Goal: Task Accomplishment & Management: Manage account settings

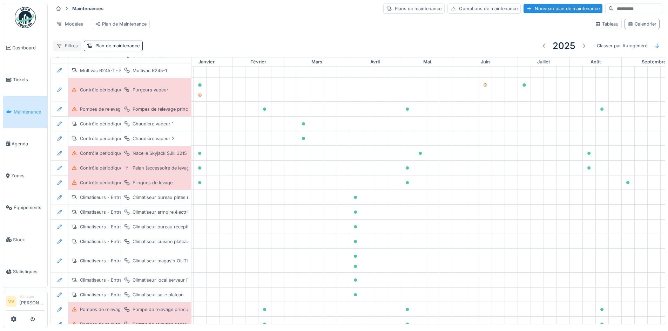
scroll to position [70, 29]
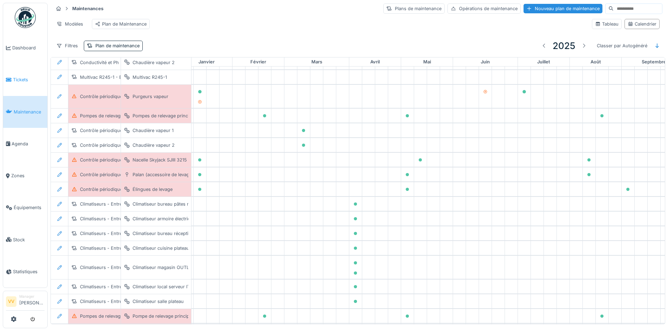
click at [29, 74] on link "Tickets" at bounding box center [25, 80] width 44 height 32
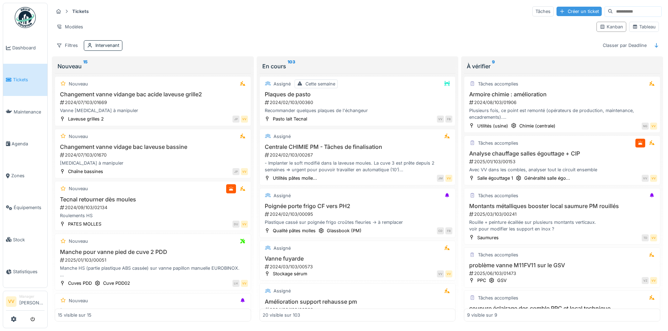
click at [562, 13] on div "Créer un ticket" at bounding box center [578, 11] width 45 height 9
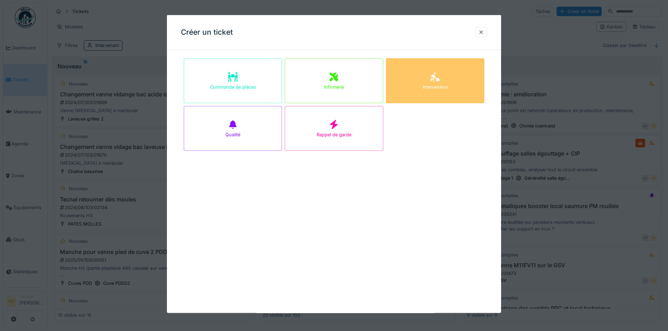
click at [466, 81] on div "Intervention" at bounding box center [435, 81] width 98 height 45
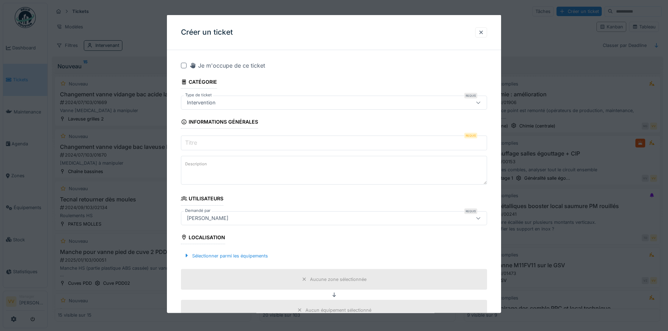
click at [267, 148] on input "Titre" at bounding box center [334, 143] width 306 height 15
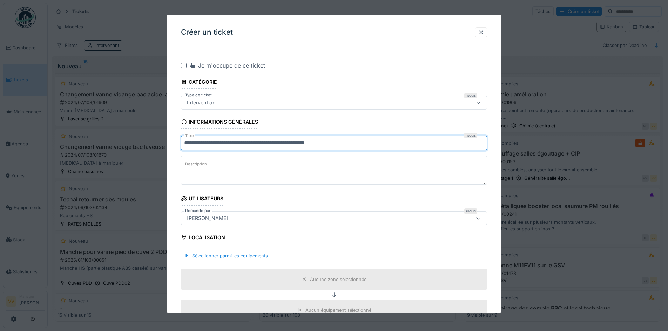
type input "**********"
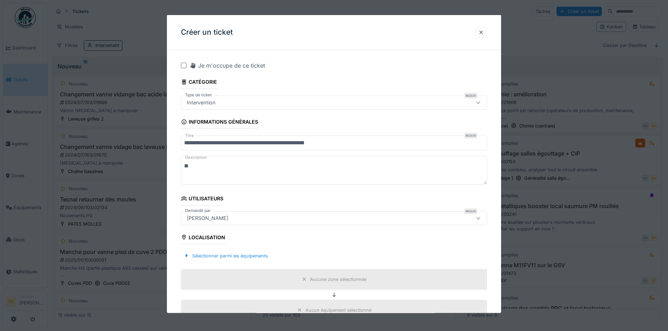
type textarea "*"
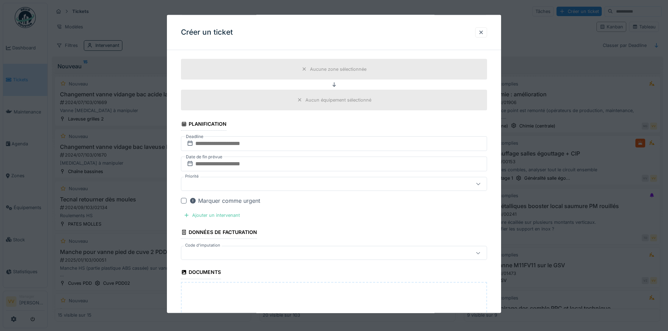
scroll to position [70, 0]
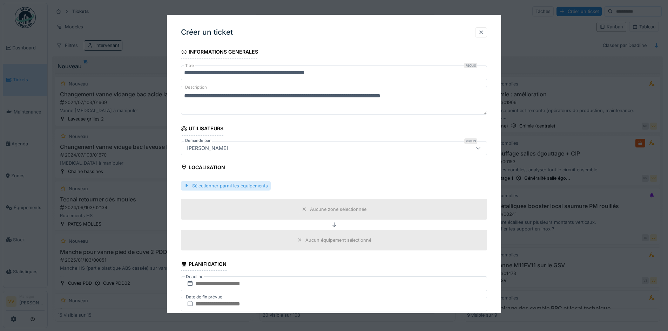
type textarea "**********"
click at [219, 186] on div "Sélectionner parmi les équipements" at bounding box center [226, 185] width 90 height 9
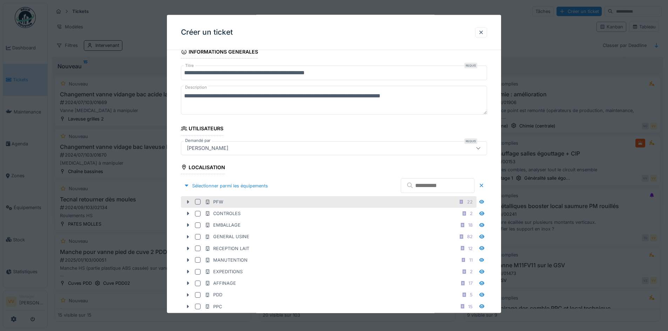
click at [186, 203] on icon at bounding box center [188, 202] width 6 height 5
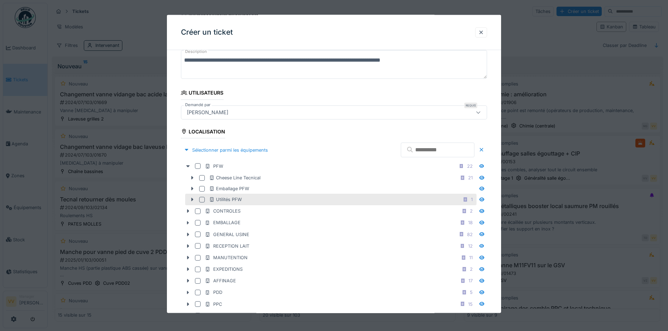
scroll to position [140, 0]
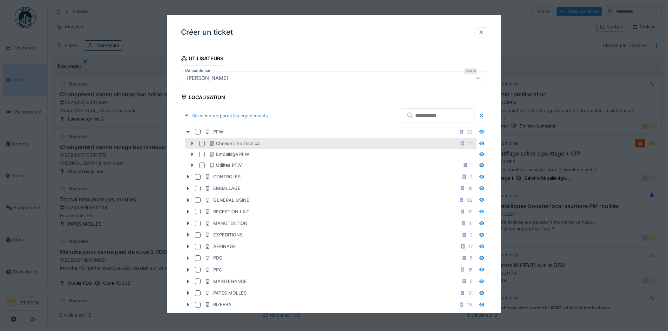
click at [191, 144] on icon at bounding box center [192, 143] width 6 height 5
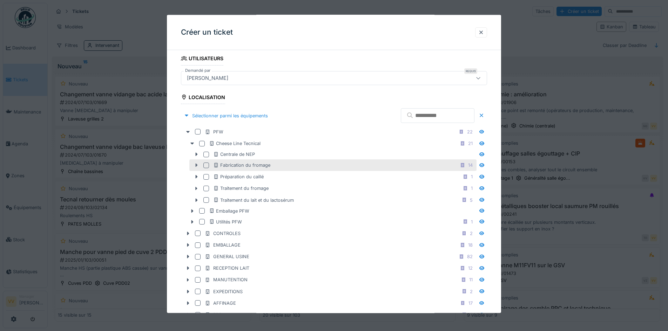
click at [196, 163] on icon at bounding box center [196, 165] width 6 height 5
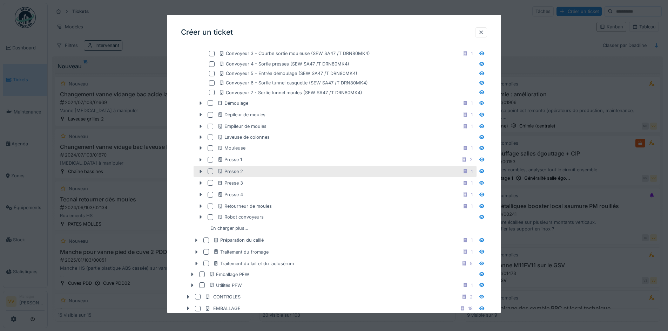
scroll to position [315, 0]
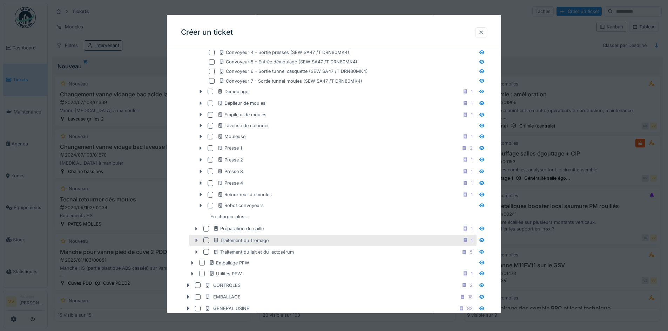
click at [194, 240] on icon at bounding box center [196, 240] width 6 height 5
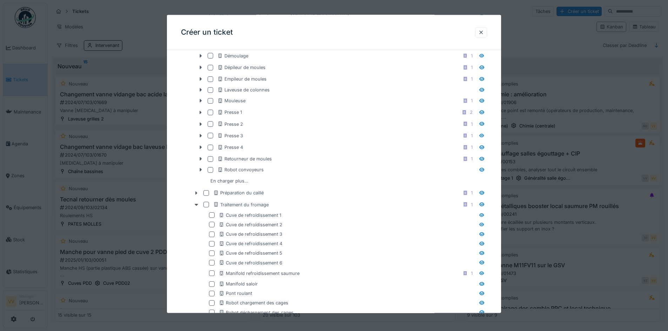
scroll to position [350, 0]
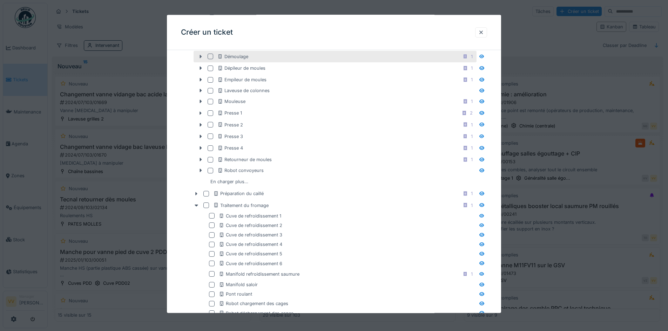
click at [199, 57] on icon at bounding box center [201, 56] width 6 height 5
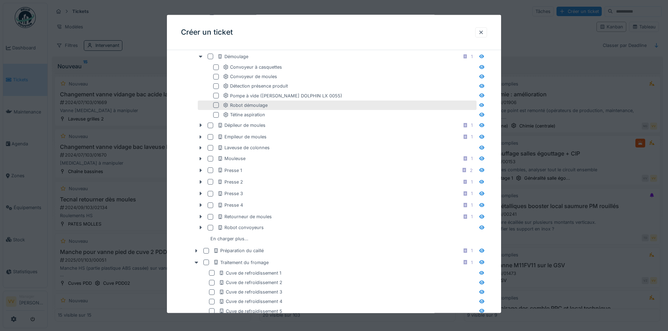
click at [215, 105] on div at bounding box center [216, 105] width 6 height 6
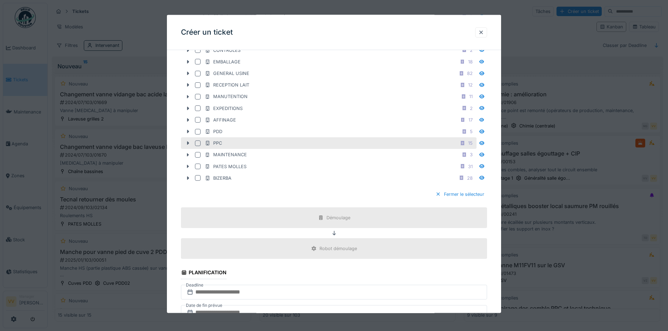
scroll to position [806, 0]
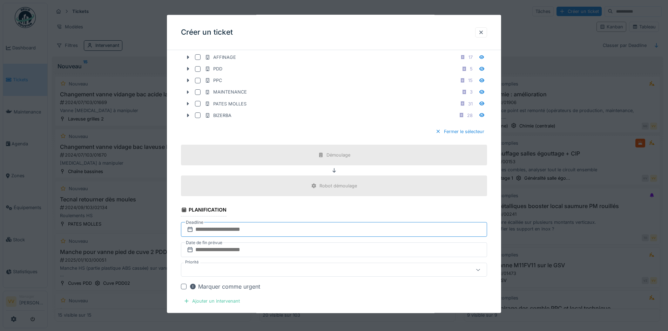
click at [325, 227] on input "text" at bounding box center [334, 229] width 306 height 15
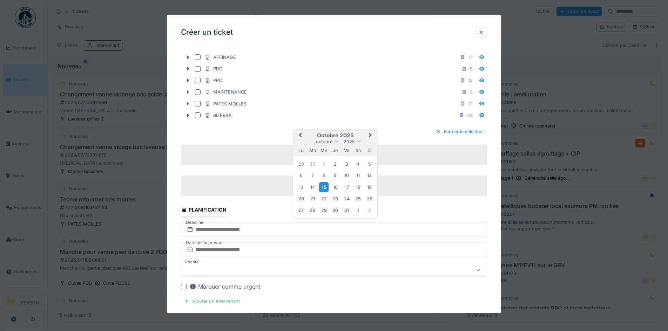
click at [324, 188] on div "15" at bounding box center [323, 187] width 9 height 10
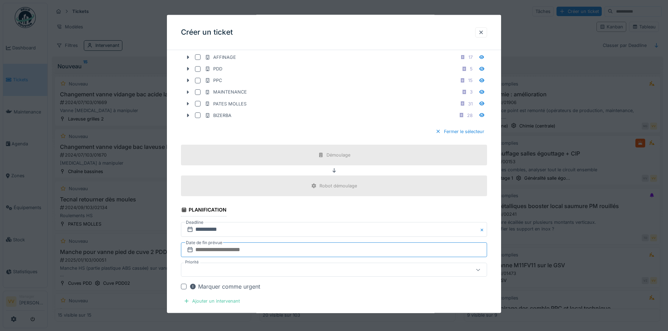
click at [272, 246] on input "text" at bounding box center [334, 250] width 306 height 15
click at [327, 210] on div "15" at bounding box center [323, 207] width 9 height 10
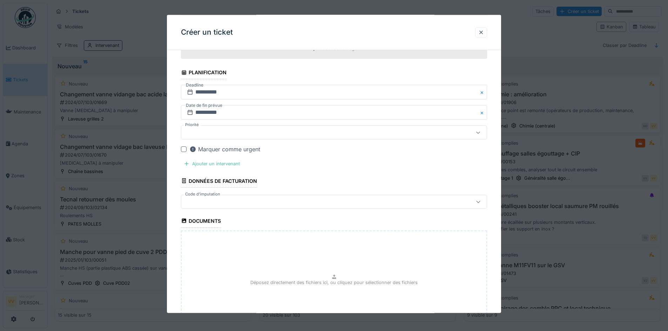
scroll to position [946, 0]
click at [297, 258] on div "Déposez directement des fichiers ici, ou cliquez pour sélectionner des fichiers" at bounding box center [334, 279] width 306 height 105
click at [259, 251] on div "Déposez directement des fichiers ici, ou cliquez pour sélectionner des fichiers" at bounding box center [334, 279] width 306 height 105
type input "**********"
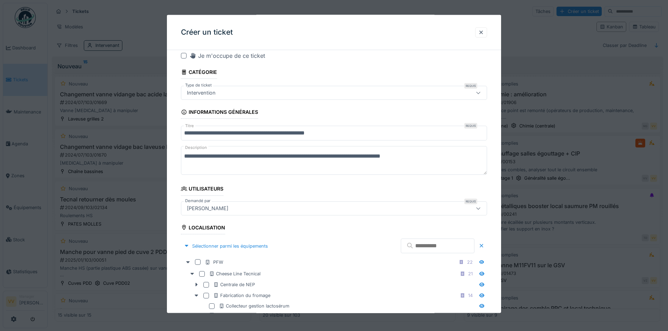
scroll to position [0, 0]
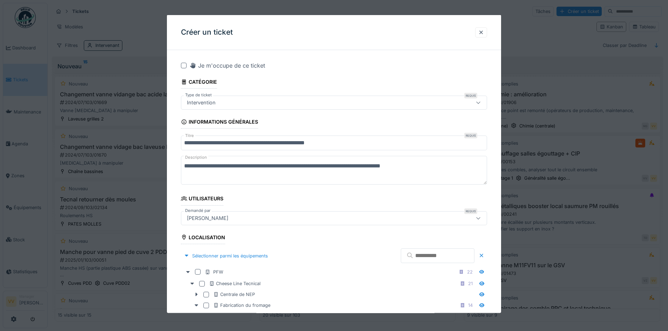
click at [448, 168] on textarea "**********" at bounding box center [334, 170] width 306 height 29
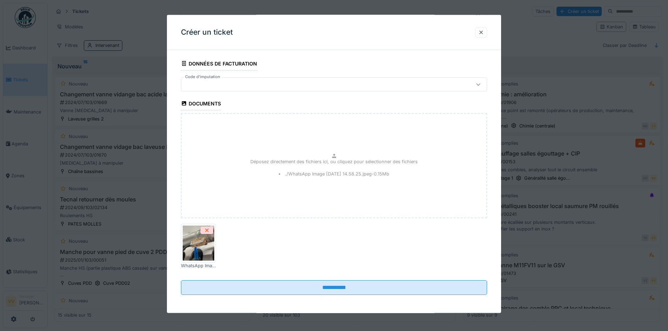
scroll to position [1062, 0]
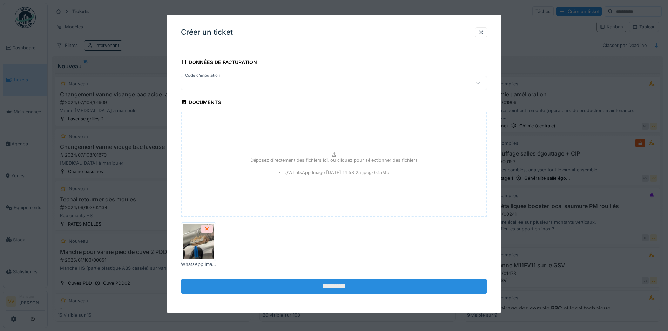
type textarea "**********"
click at [361, 289] on input "**********" at bounding box center [334, 286] width 306 height 15
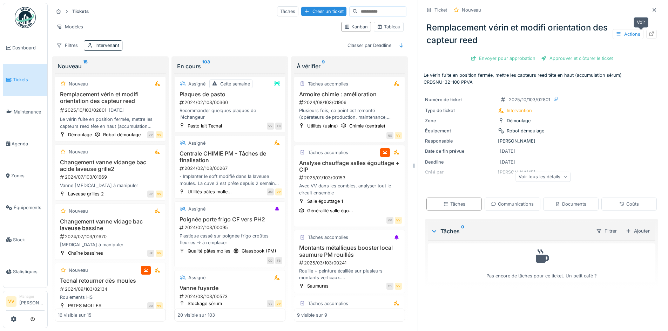
click at [648, 37] on div at bounding box center [651, 34] width 6 height 7
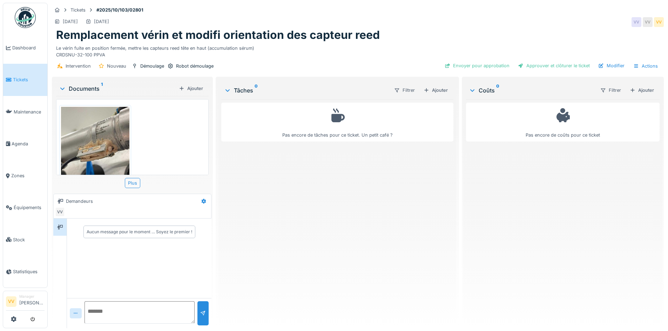
click at [118, 148] on img at bounding box center [95, 152] width 68 height 91
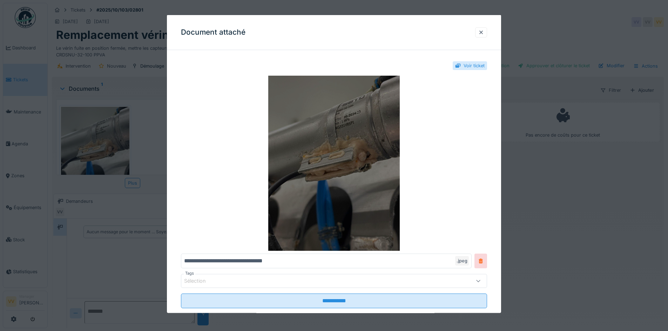
click at [347, 150] on img at bounding box center [334, 163] width 306 height 175
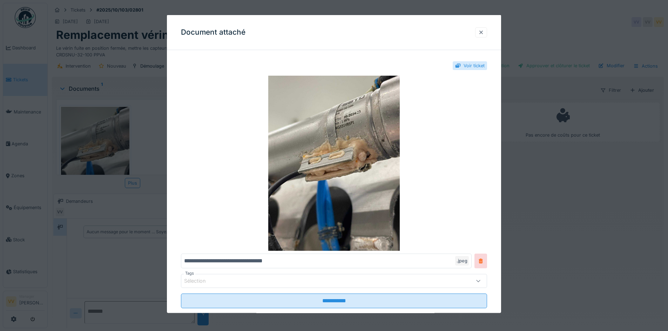
click at [480, 30] on div at bounding box center [481, 32] width 6 height 7
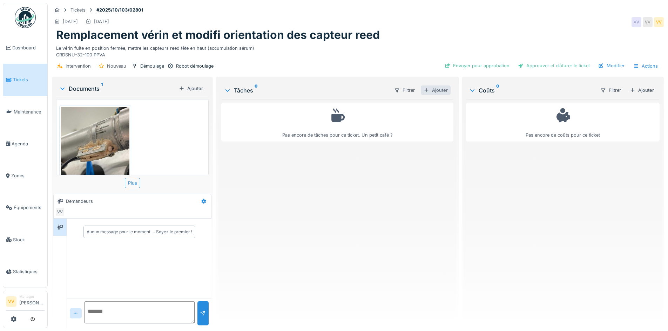
click at [439, 90] on div "Ajouter" at bounding box center [436, 90] width 30 height 9
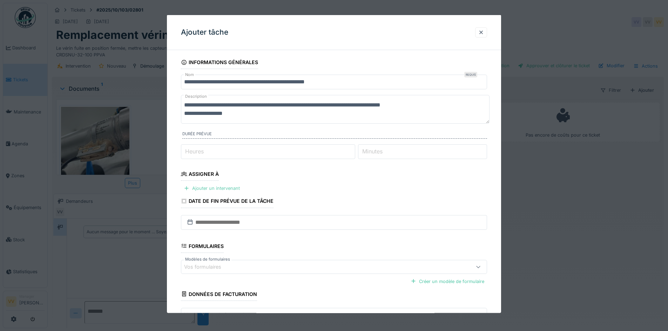
click at [218, 187] on div "Ajouter un intervenant" at bounding box center [212, 188] width 62 height 9
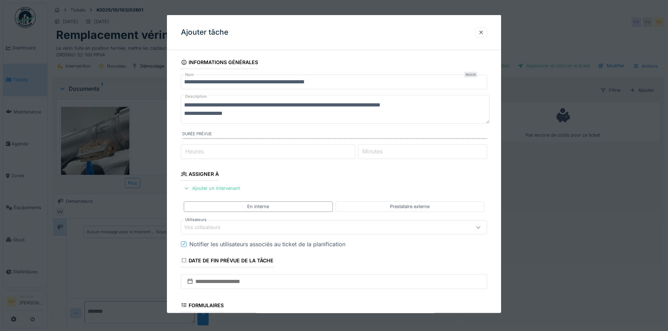
click at [217, 227] on div "Vos utilisateurs" at bounding box center [207, 227] width 46 height 8
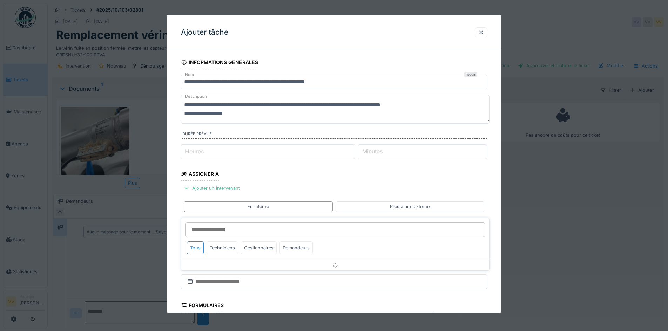
scroll to position [63, 0]
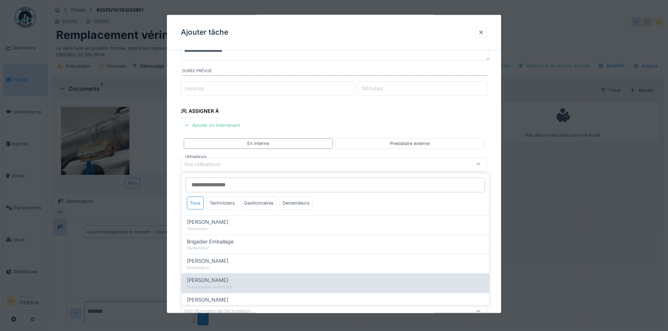
click at [245, 286] on div "Responsable technicien" at bounding box center [335, 287] width 296 height 6
type input "****"
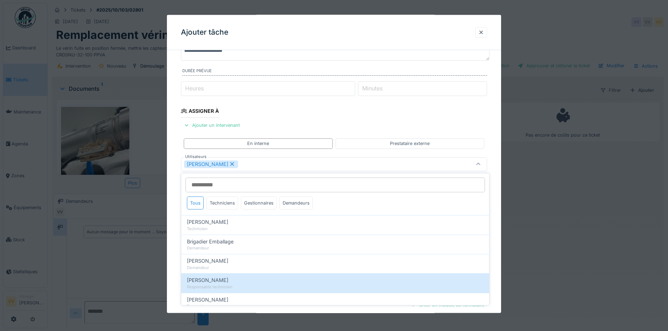
click at [433, 114] on fieldset "**********" at bounding box center [334, 182] width 306 height 379
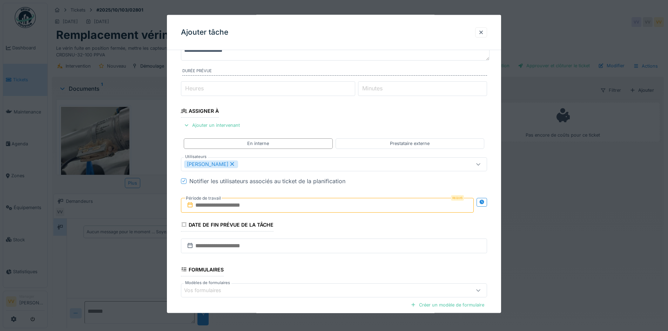
click at [289, 207] on input "text" at bounding box center [327, 205] width 293 height 15
click at [329, 273] on div "16" at bounding box center [328, 273] width 9 height 9
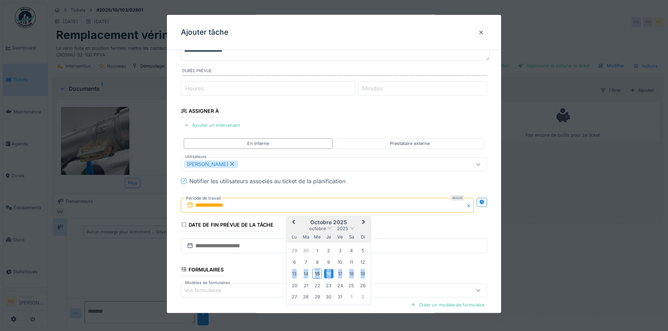
click at [329, 273] on div "16" at bounding box center [328, 273] width 9 height 9
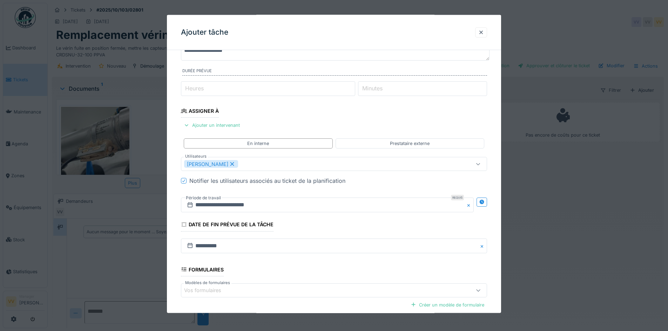
click at [344, 223] on fieldset "**********" at bounding box center [334, 182] width 306 height 379
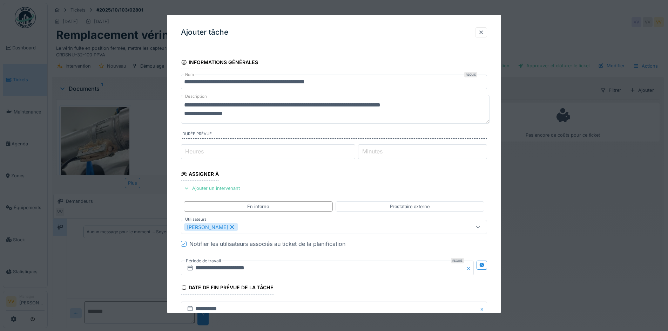
scroll to position [0, 0]
click at [373, 104] on textarea "**********" at bounding box center [335, 109] width 308 height 29
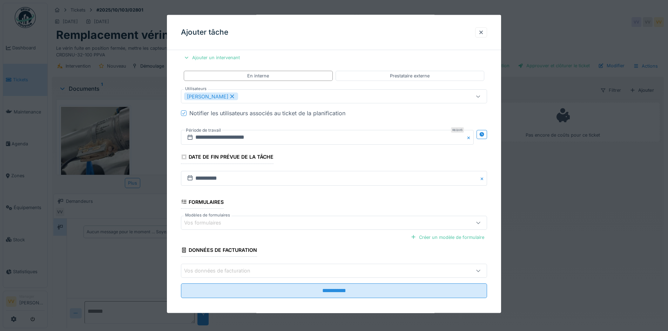
scroll to position [135, 0]
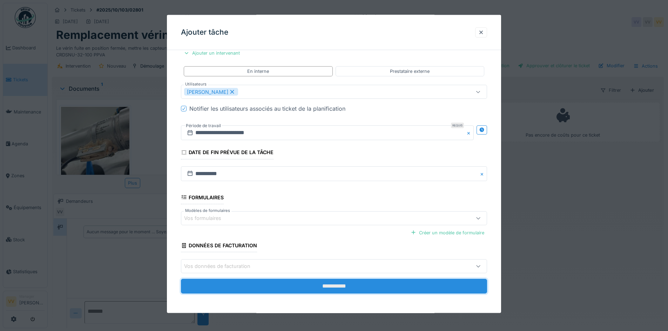
click at [351, 290] on input "**********" at bounding box center [334, 286] width 306 height 15
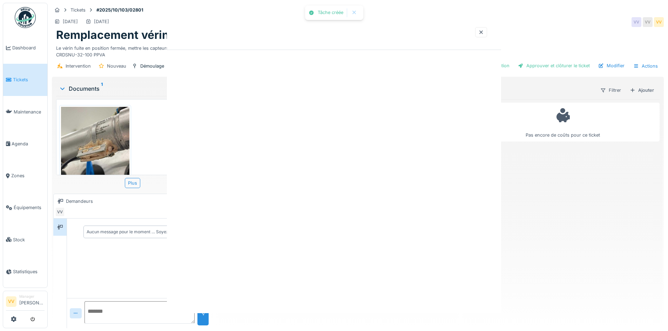
scroll to position [0, 0]
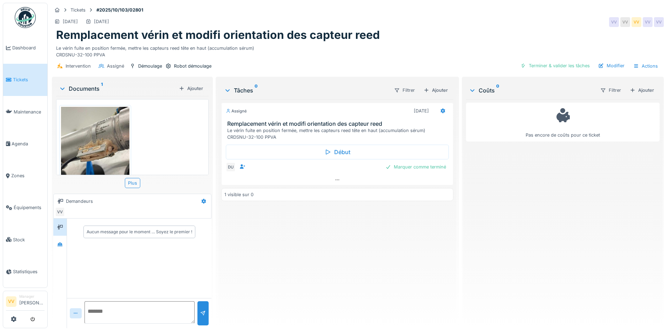
click at [393, 231] on div "Assigné 16/10/2025 Remplacement vérin et modifi orientation des capteur reed Le…" at bounding box center [337, 211] width 232 height 223
click at [642, 67] on div "Actions" at bounding box center [645, 66] width 31 height 10
click at [604, 81] on div "Rapport d'intervention" at bounding box center [605, 81] width 86 height 11
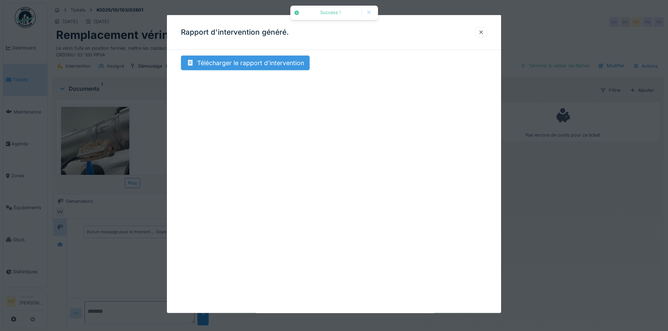
click at [235, 61] on div "Télécharger le rapport d'intervention" at bounding box center [245, 63] width 129 height 15
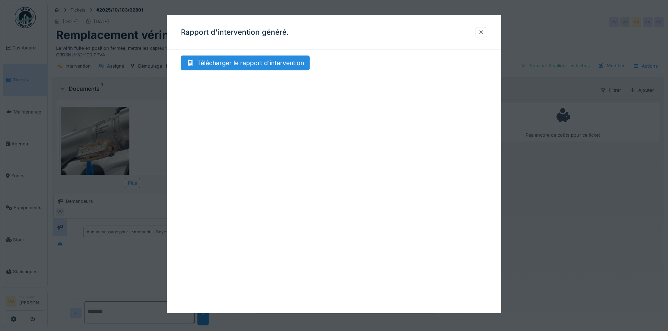
click at [491, 35] on div "Rapport d'intervention généré." at bounding box center [334, 32] width 334 height 35
click at [484, 34] on div at bounding box center [481, 32] width 6 height 7
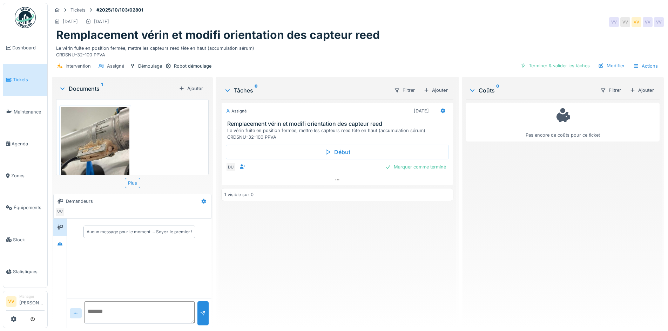
click at [299, 271] on div "Assigné 16/10/2025 Remplacement vérin et modifi orientation des capteur reed Le…" at bounding box center [337, 211] width 232 height 223
click at [20, 52] on link "Dashboard" at bounding box center [25, 48] width 44 height 32
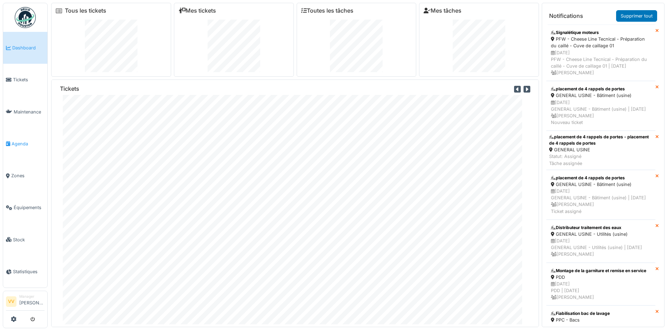
click at [25, 141] on span "Agenda" at bounding box center [28, 144] width 33 height 7
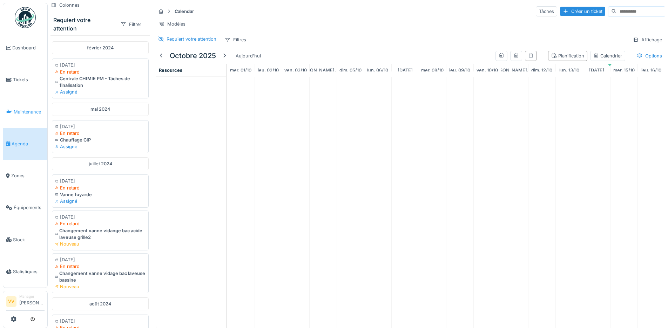
click at [30, 109] on span "Maintenance" at bounding box center [29, 112] width 31 height 7
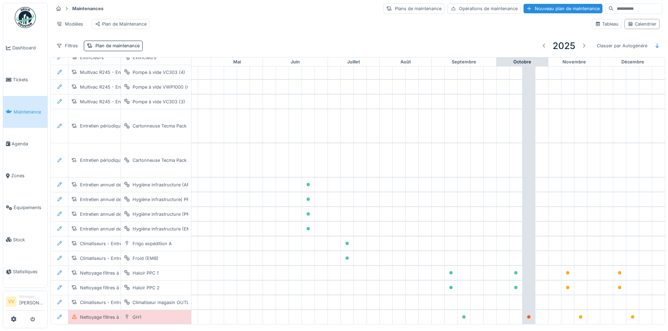
scroll to position [746, 235]
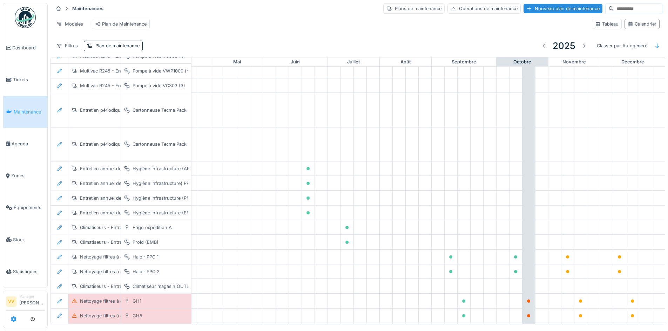
click at [14, 322] on icon at bounding box center [14, 319] width 6 height 6
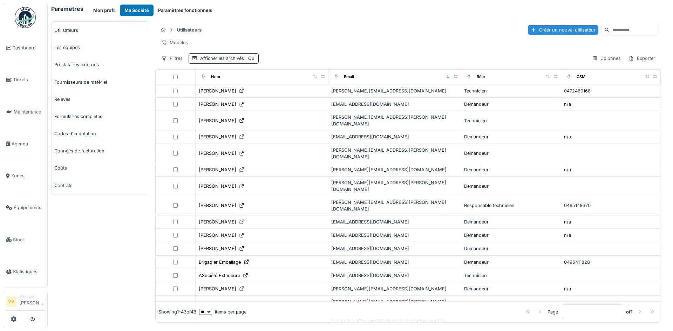
click at [190, 8] on button "Paramètres fonctionnels" at bounding box center [184, 11] width 63 height 12
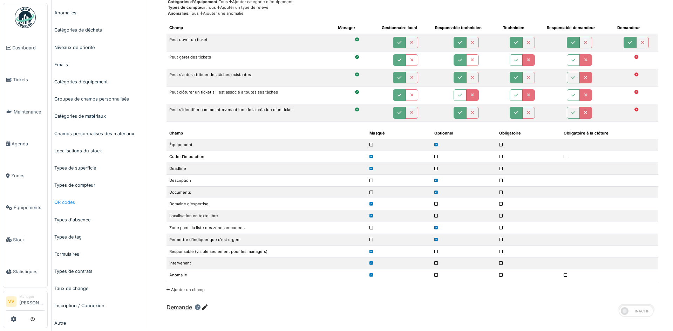
scroll to position [140, 0]
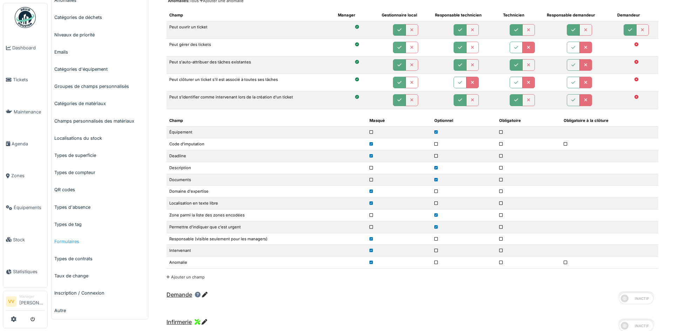
click at [69, 241] on link "Formulaires" at bounding box center [100, 241] width 96 height 17
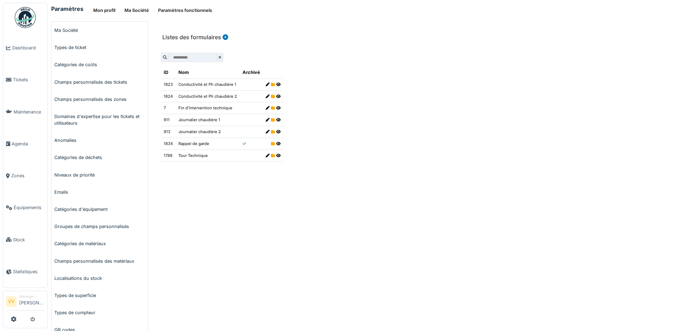
click at [210, 122] on td "Journalier chaudière 1" at bounding box center [208, 120] width 64 height 12
click at [277, 121] on icon at bounding box center [278, 120] width 5 height 4
click at [276, 84] on icon at bounding box center [278, 85] width 5 height 4
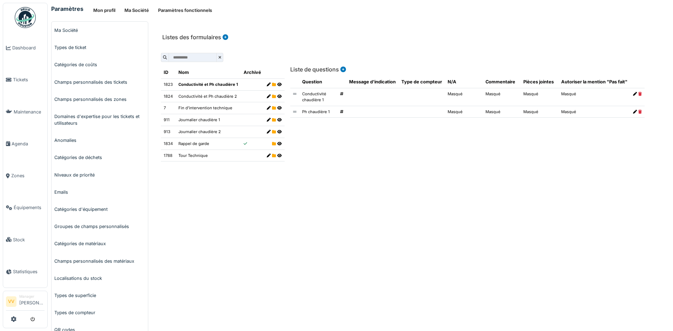
click at [267, 84] on icon at bounding box center [269, 85] width 4 height 4
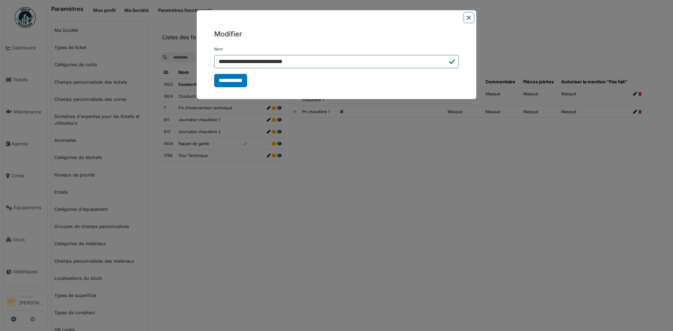
click at [469, 16] on button "Close" at bounding box center [468, 17] width 9 height 9
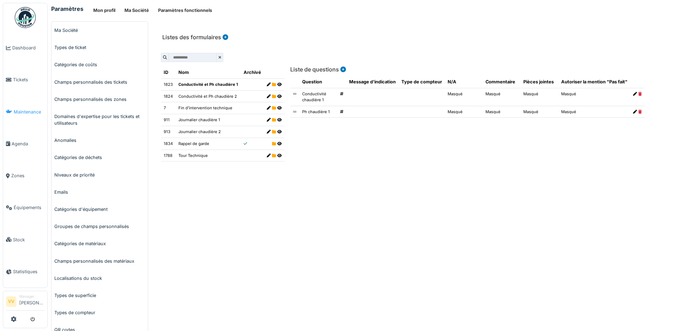
click at [29, 109] on span "Maintenance" at bounding box center [29, 112] width 31 height 7
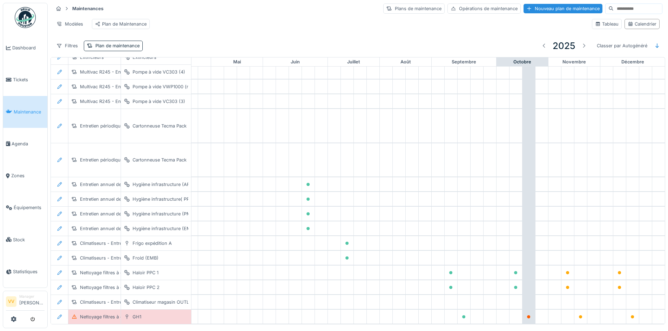
scroll to position [746, 230]
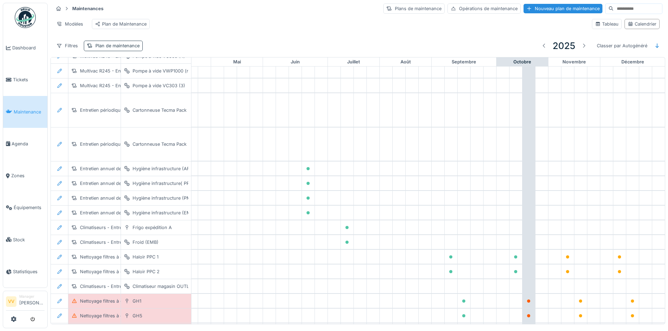
click at [122, 47] on div "Plan de maintenance" at bounding box center [113, 46] width 59 height 10
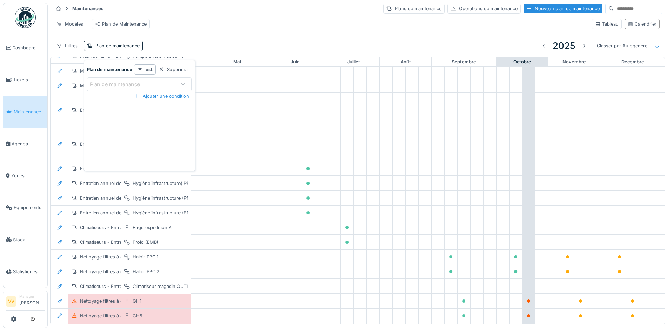
click at [151, 83] on div "Plan de maintenance" at bounding box center [131, 85] width 83 height 8
type maintenance_k1MjA "*"
type maintenance_k1MjA "*****"
click at [262, 25] on div "Modèles Plan de Maintenance" at bounding box center [319, 24] width 533 height 16
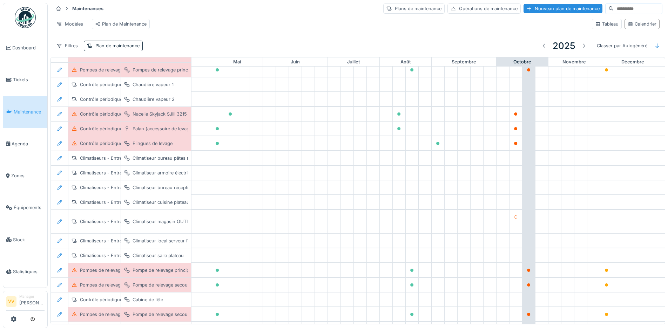
scroll to position [0, 230]
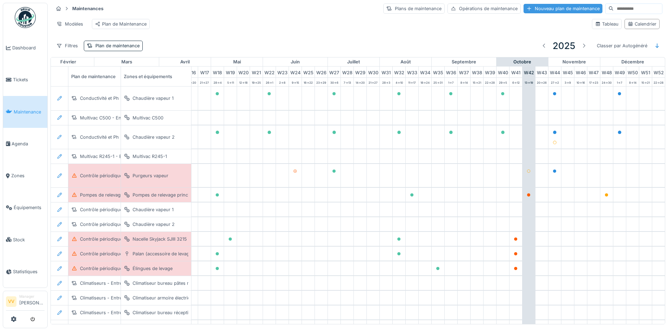
click at [542, 11] on div "Nouveau plan de maintenance" at bounding box center [562, 8] width 79 height 9
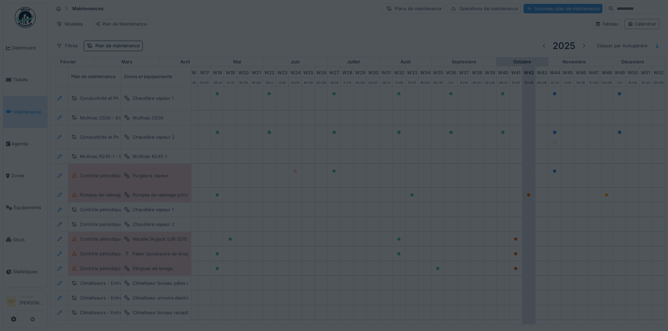
type input "***"
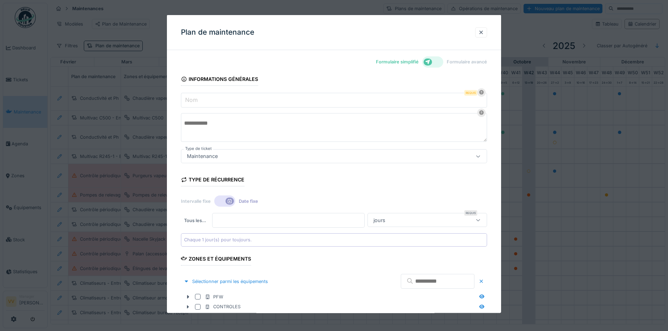
click at [279, 102] on input "Nom" at bounding box center [334, 100] width 306 height 15
drag, startPoint x: 485, startPoint y: 35, endPoint x: 357, endPoint y: 65, distance: 132.2
click at [484, 35] on div at bounding box center [481, 32] width 6 height 7
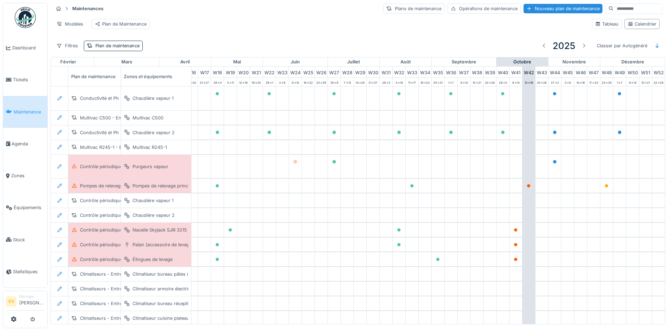
click at [562, 4] on div "Plans de maintenance Opérations de maintenance Nouveau plan de maintenance" at bounding box center [522, 9] width 279 height 11
click at [553, 8] on div "Nouveau plan de maintenance" at bounding box center [562, 8] width 79 height 9
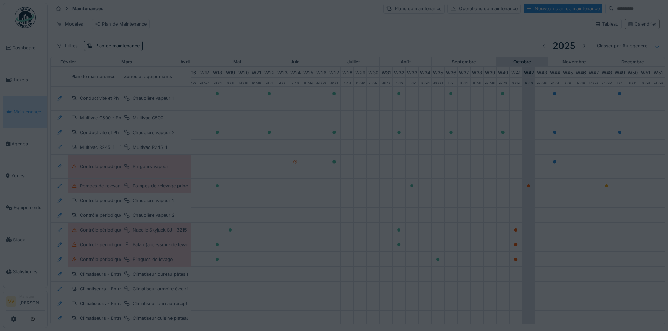
type input "***"
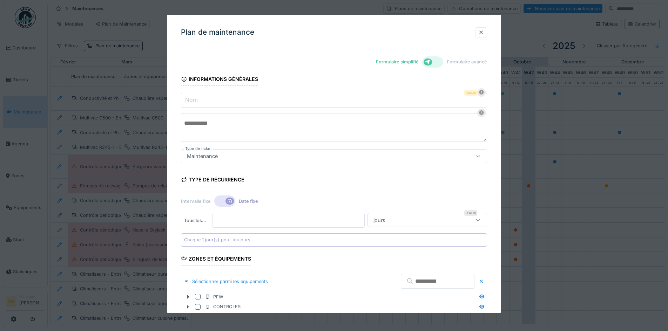
click at [292, 97] on input "Nom" at bounding box center [334, 100] width 306 height 15
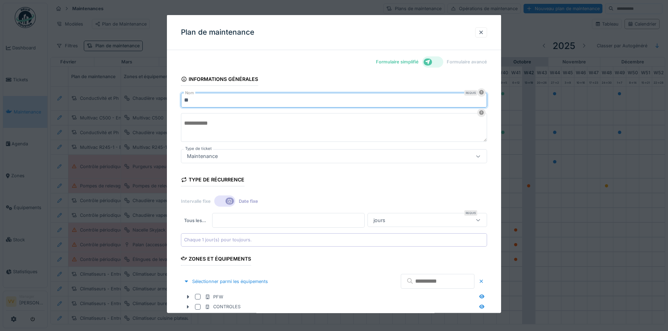
type input "*"
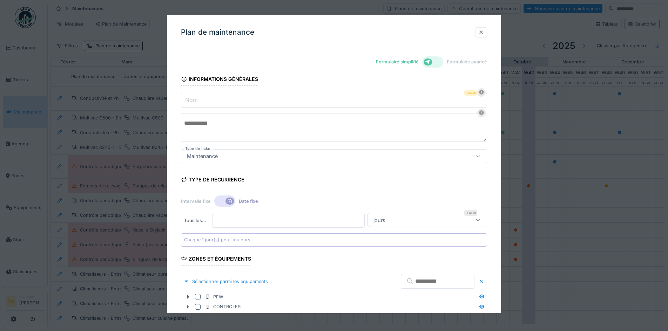
type input "*"
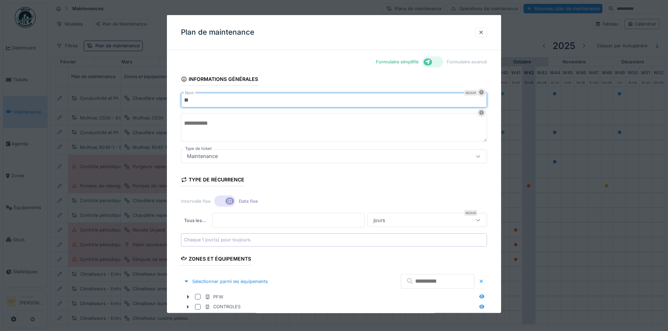
type input "*"
type input "**********"
click at [253, 238] on div "Chaque 1 jour(s) pour toujours." at bounding box center [334, 239] width 306 height 13
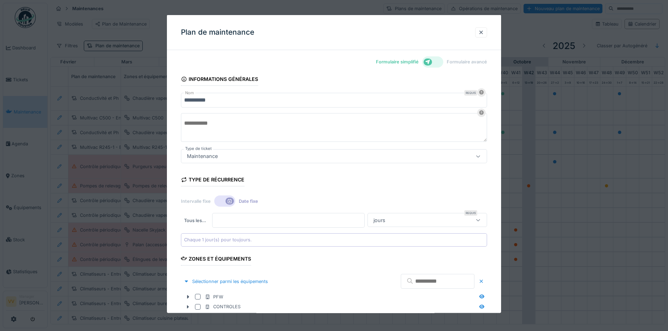
click at [304, 183] on div "Type de récurrence Intervalle fixe Date fixe Tous les … * Requis jours ***** Ch…" at bounding box center [334, 207] width 306 height 77
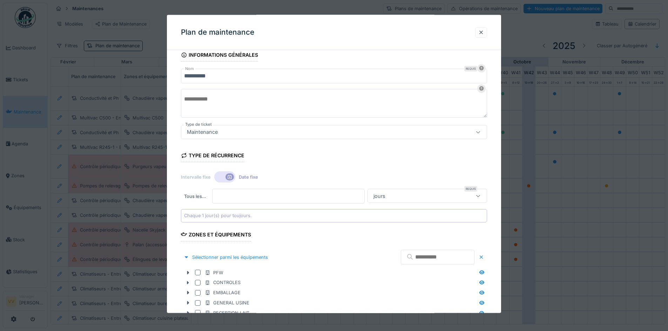
scroll to position [70, 0]
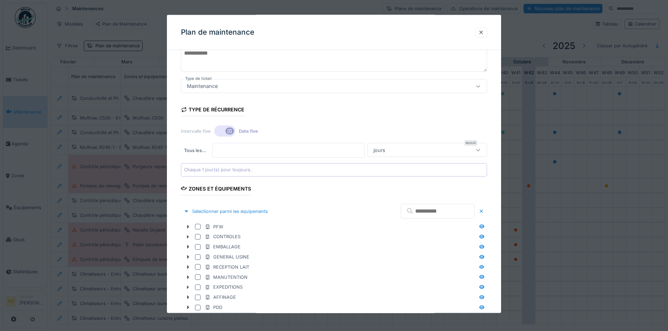
click at [223, 129] on div at bounding box center [224, 130] width 21 height 11
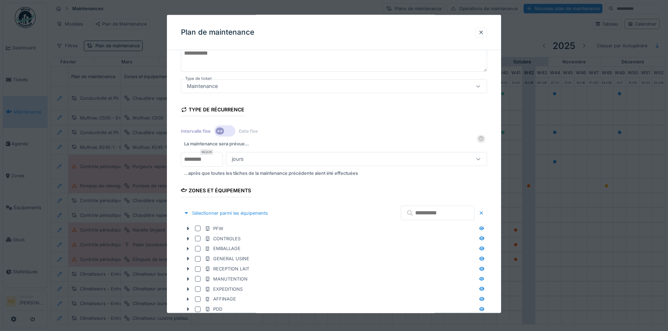
click at [307, 162] on div "jours" at bounding box center [341, 159] width 224 height 8
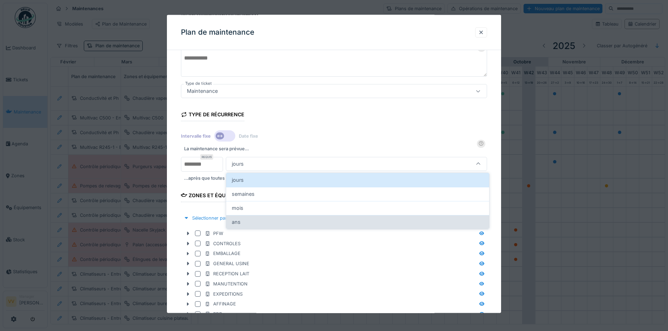
click at [278, 221] on div "ans" at bounding box center [358, 222] width 252 height 8
type input "******"
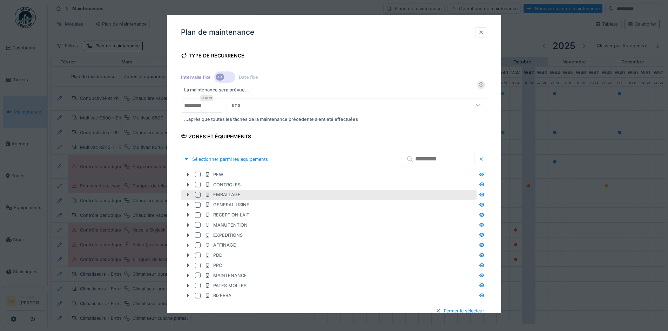
scroll to position [135, 0]
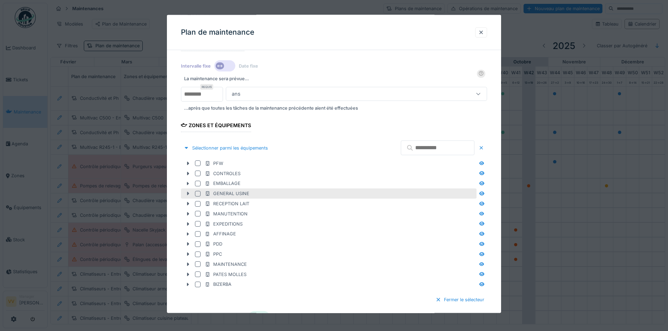
click at [188, 194] on icon at bounding box center [188, 194] width 2 height 4
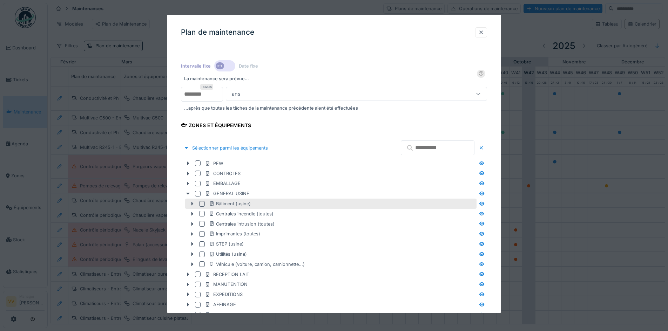
click at [193, 204] on icon at bounding box center [192, 204] width 6 height 5
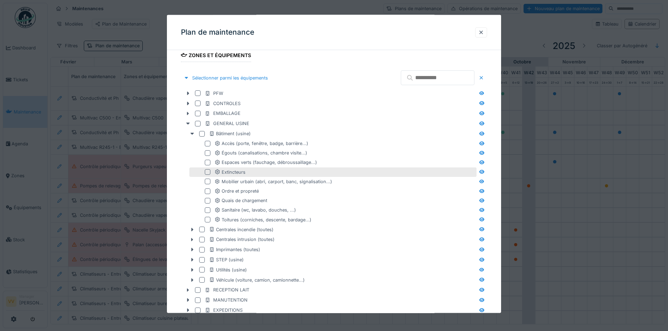
scroll to position [240, 0]
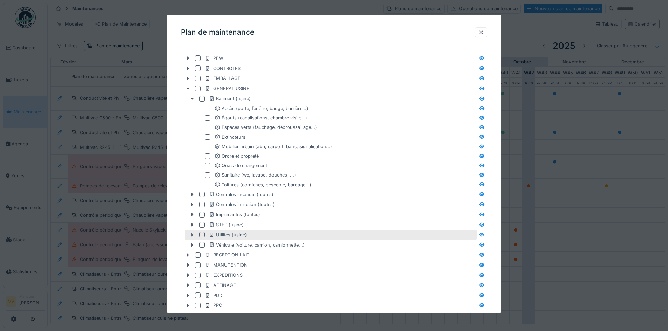
click at [193, 232] on icon at bounding box center [192, 234] width 6 height 5
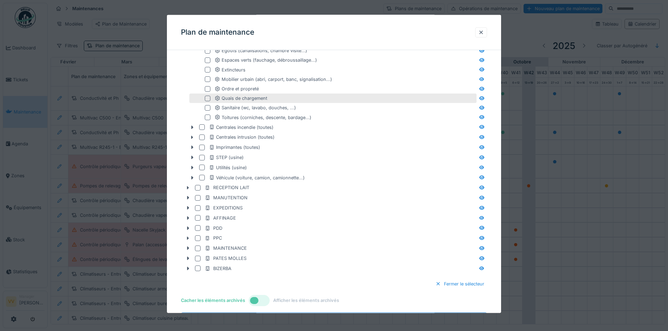
scroll to position [310, 0]
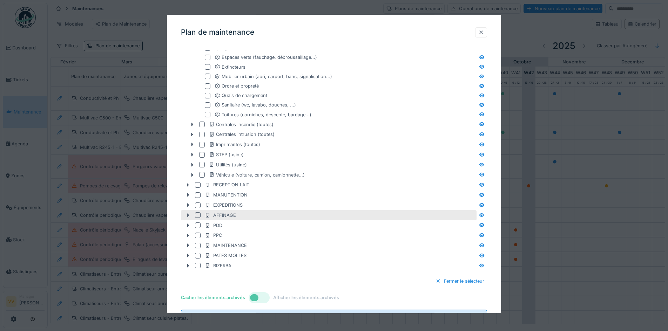
click at [186, 215] on icon at bounding box center [188, 215] width 6 height 5
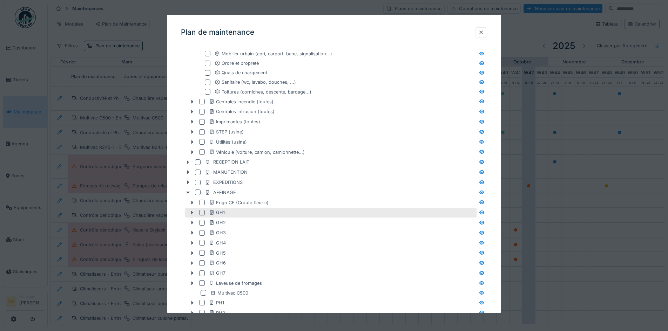
scroll to position [346, 0]
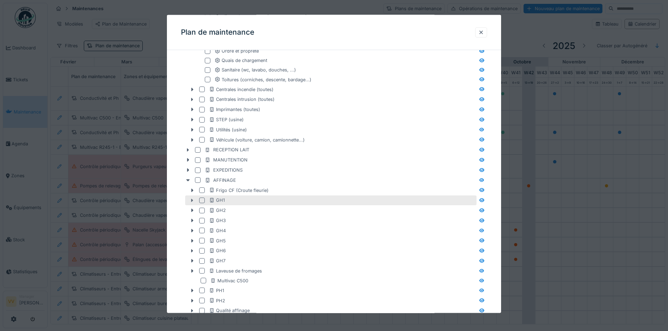
click at [192, 199] on icon at bounding box center [192, 201] width 2 height 4
click at [192, 199] on icon at bounding box center [192, 200] width 6 height 5
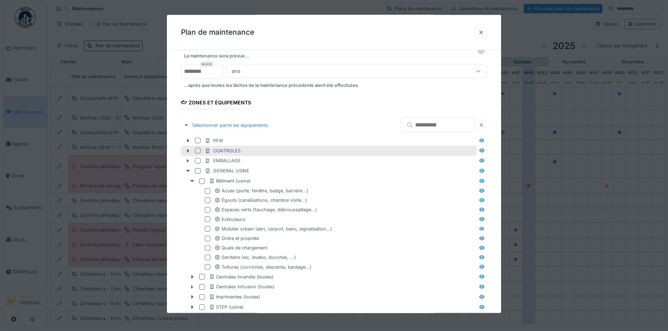
scroll to position [170, 0]
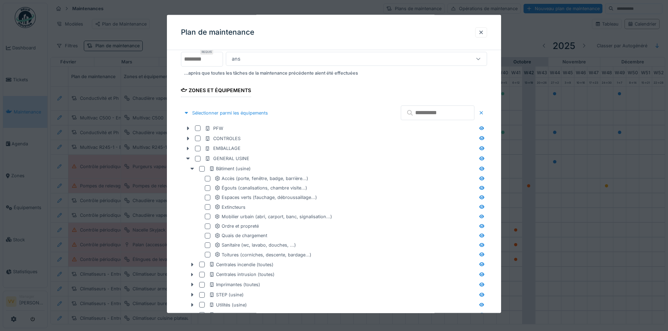
click at [402, 111] on input "text" at bounding box center [438, 112] width 74 height 15
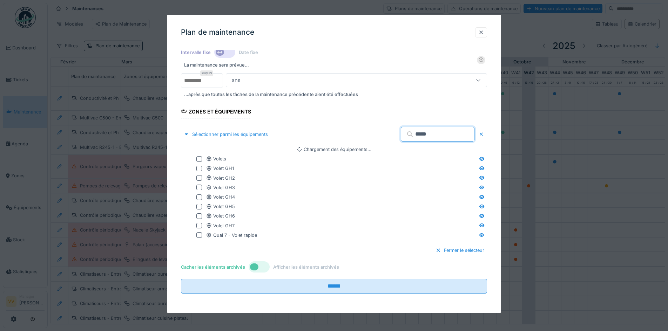
scroll to position [139, 0]
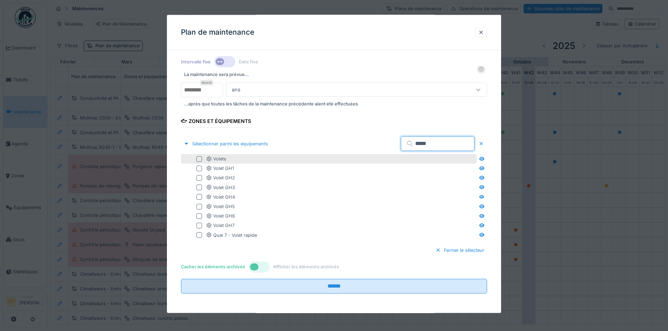
type input "*****"
click at [197, 160] on div at bounding box center [199, 159] width 6 height 6
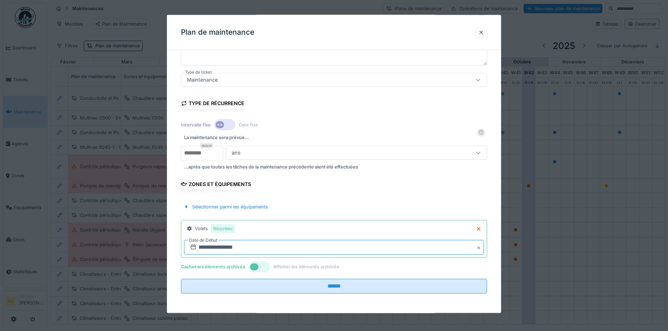
click at [221, 246] on input "**********" at bounding box center [334, 247] width 300 height 15
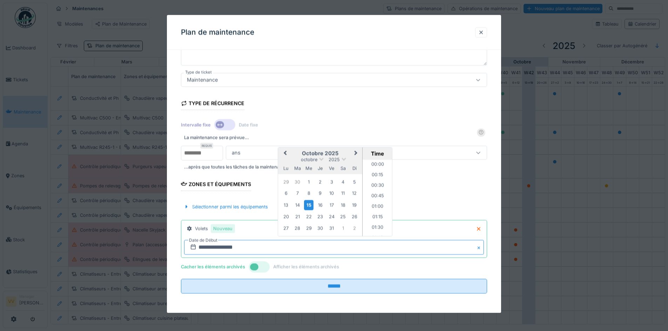
scroll to position [650, 0]
click at [260, 250] on input "**********" at bounding box center [334, 247] width 300 height 15
type input "**********"
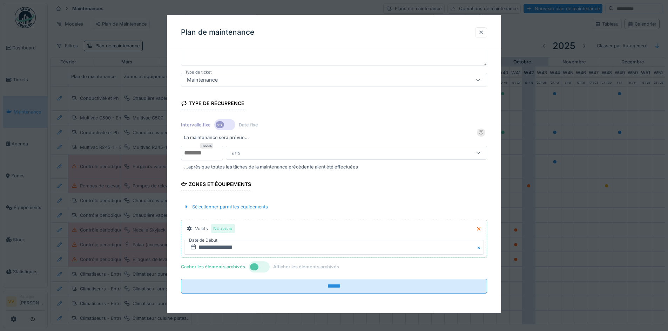
click at [473, 189] on form "**********" at bounding box center [334, 143] width 306 height 302
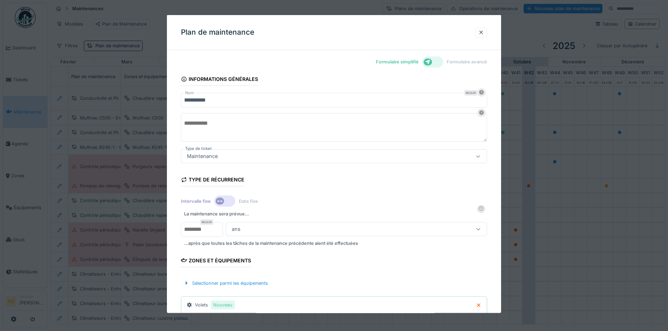
click at [341, 125] on textarea at bounding box center [334, 127] width 306 height 29
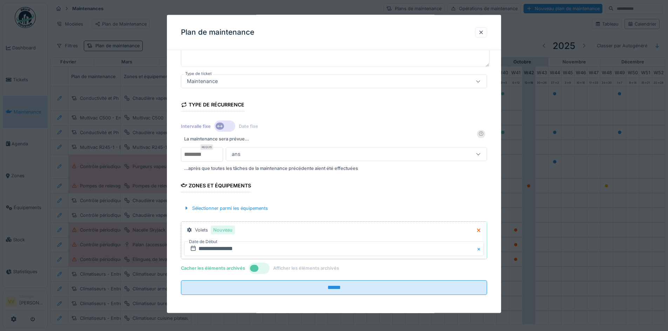
scroll to position [76, 0]
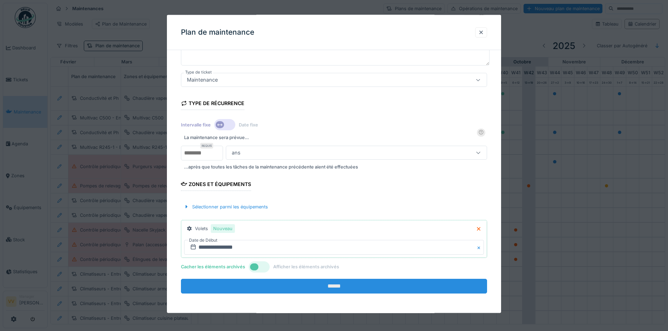
type textarea "**********"
click at [364, 284] on input "******" at bounding box center [334, 286] width 306 height 15
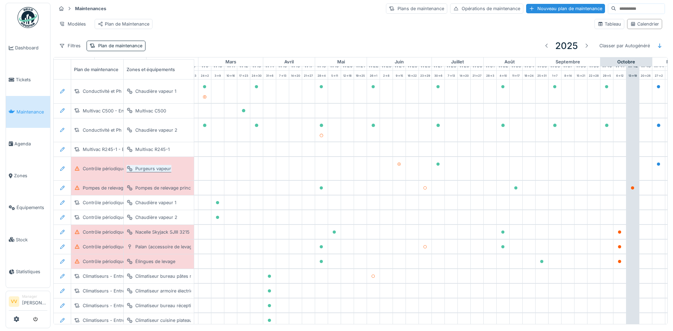
scroll to position [0, 118]
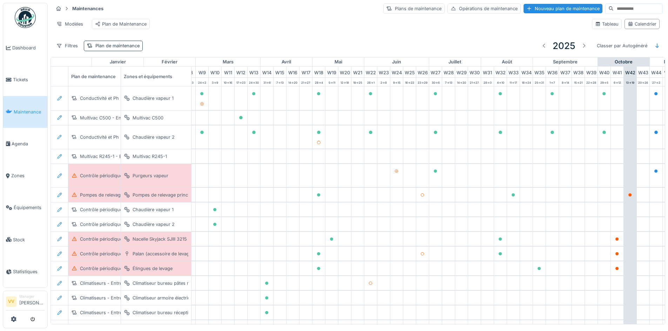
click at [124, 49] on div "Plan de maintenance" at bounding box center [117, 45] width 44 height 7
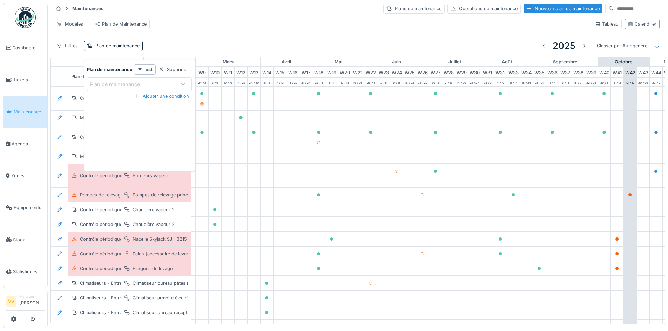
click at [123, 86] on div "Plan de maintenance" at bounding box center [120, 85] width 60 height 8
type maintenance_M0NzA "****"
click at [122, 137] on div "[PERSON_NAME]" at bounding box center [139, 138] width 93 height 8
type input "*****"
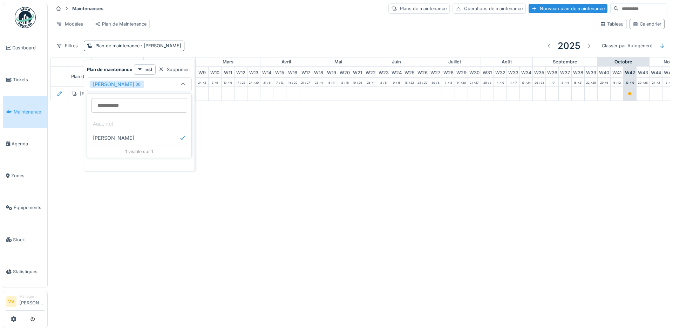
click at [463, 186] on div "Annuler Maintenances Plans de maintenance Opérations de maintenance Nouveau pla…" at bounding box center [336, 165] width 673 height 331
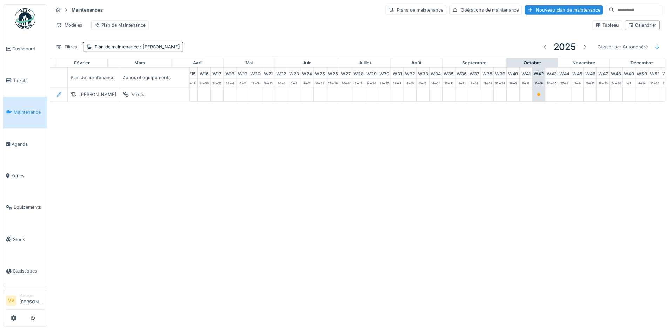
scroll to position [0, 230]
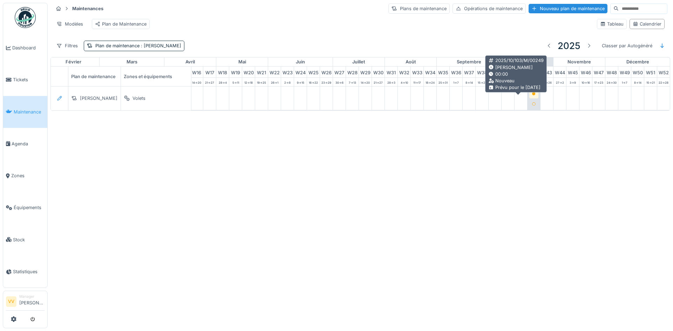
click at [532, 96] on icon at bounding box center [534, 94] width 4 height 4
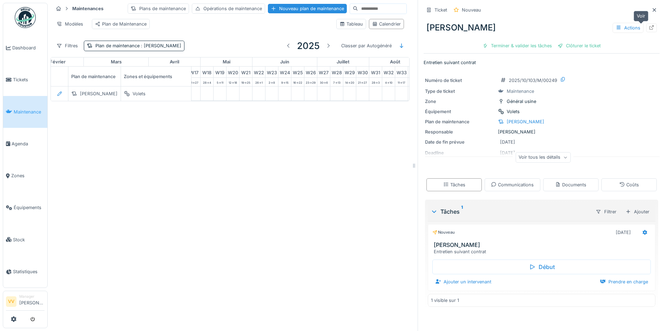
click at [648, 28] on icon at bounding box center [651, 27] width 6 height 5
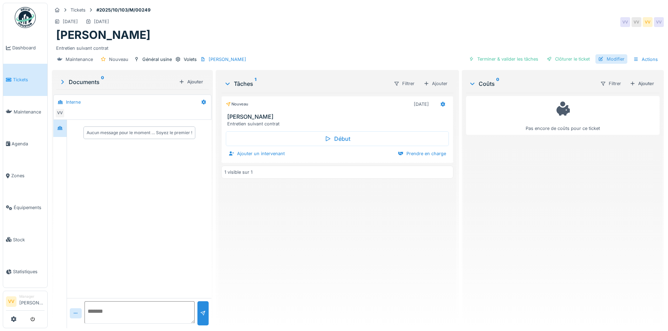
click at [614, 60] on div "Modifier" at bounding box center [611, 58] width 32 height 9
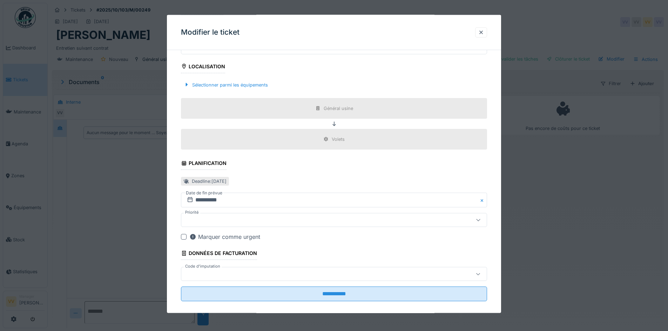
scroll to position [218, 0]
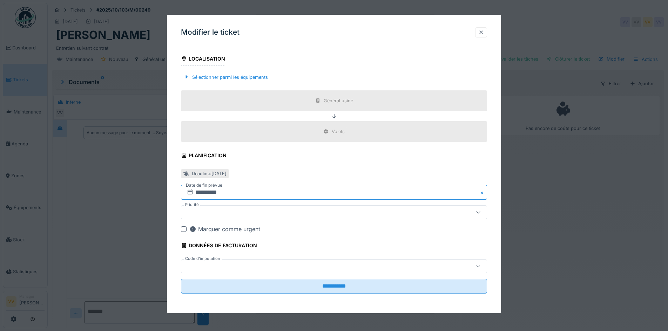
click at [257, 192] on input "**********" at bounding box center [334, 192] width 306 height 15
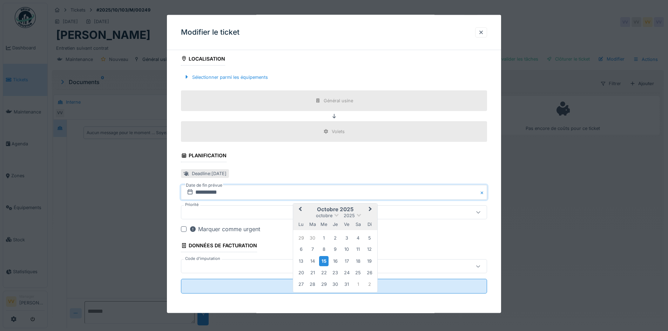
click at [370, 209] on span "Next Month" at bounding box center [370, 209] width 0 height 8
click at [356, 238] on div "6" at bounding box center [357, 237] width 9 height 9
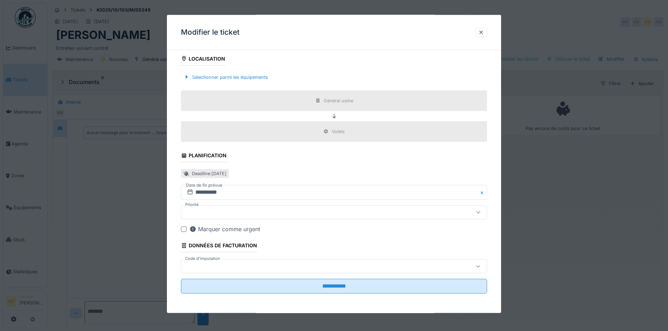
click at [357, 167] on fieldset "**********" at bounding box center [334, 69] width 306 height 462
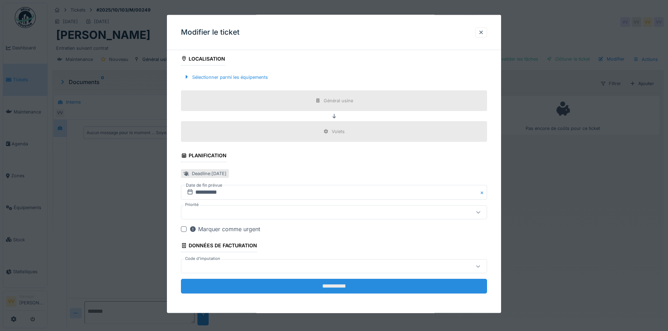
click at [338, 286] on input "**********" at bounding box center [334, 286] width 306 height 15
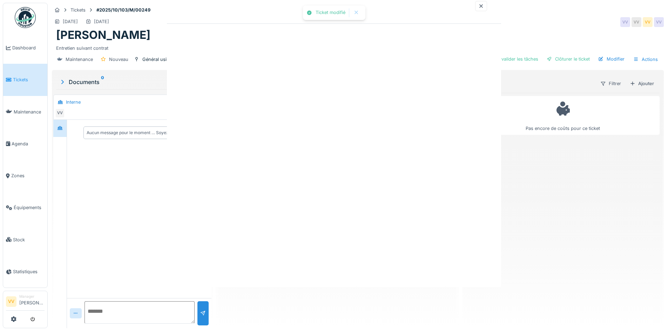
scroll to position [0, 0]
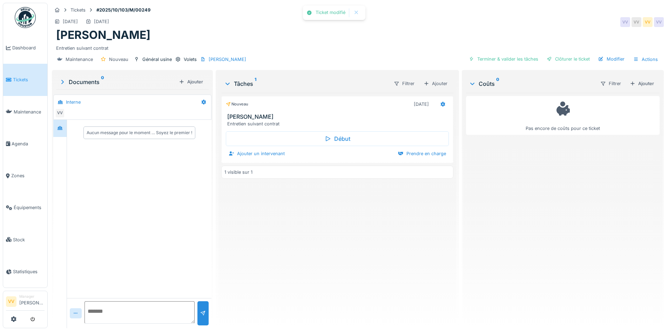
click at [323, 247] on div "Nouveau [DATE] [PERSON_NAME] Entretien suivant contrat Début Ajouter un interve…" at bounding box center [337, 208] width 232 height 230
click at [440, 102] on icon at bounding box center [442, 104] width 5 height 5
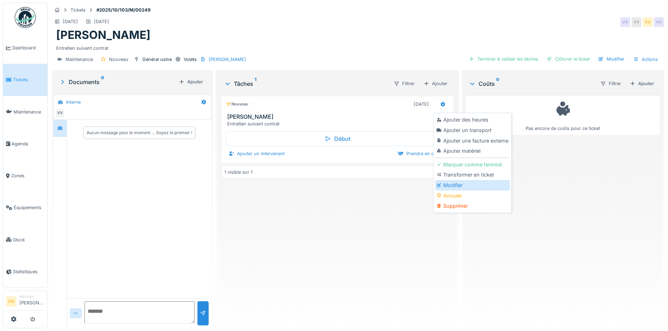
click at [462, 182] on div "Modifier" at bounding box center [472, 185] width 75 height 11
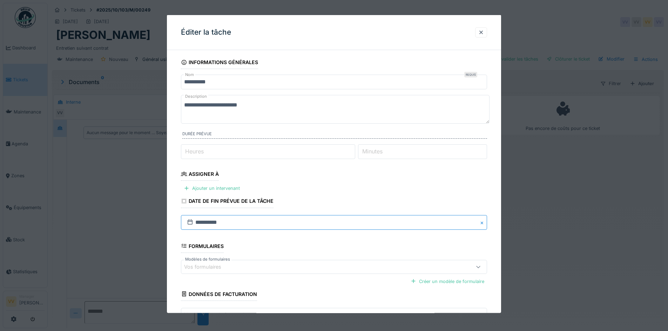
click at [246, 224] on input "**********" at bounding box center [334, 222] width 306 height 15
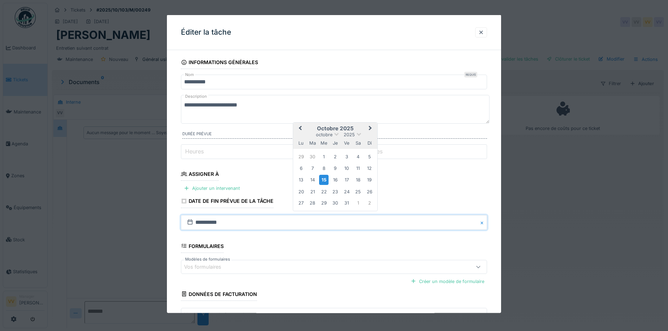
click at [370, 128] on span "Next Month" at bounding box center [370, 128] width 0 height 8
click at [371, 128] on button "Next Month" at bounding box center [370, 129] width 11 height 11
click at [357, 158] on div "6" at bounding box center [357, 157] width 9 height 9
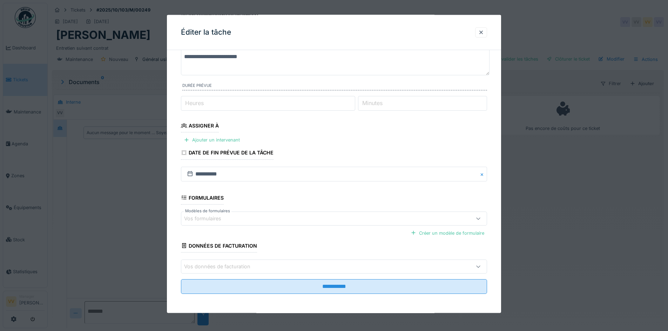
scroll to position [49, 0]
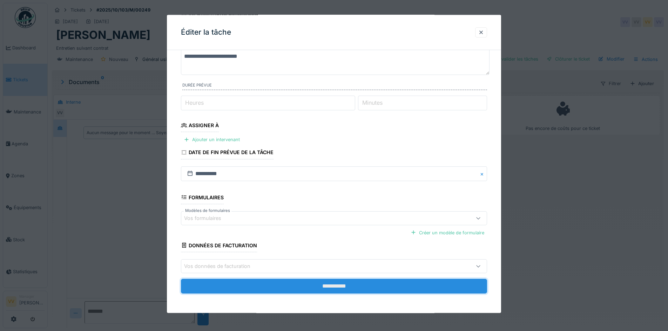
click at [328, 287] on input "**********" at bounding box center [334, 286] width 306 height 15
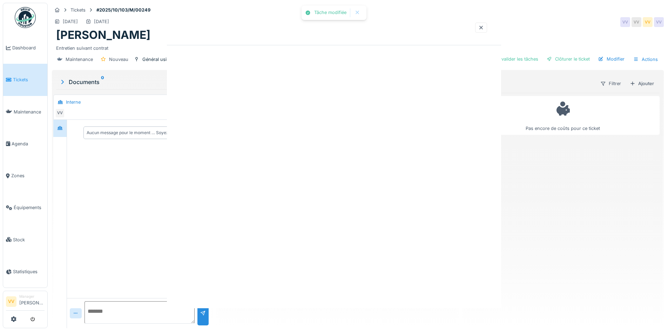
scroll to position [0, 0]
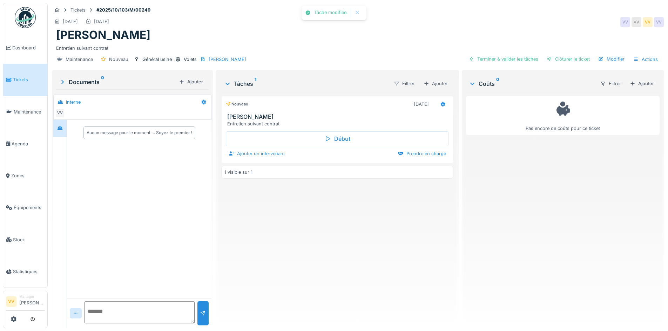
click at [280, 221] on div "Nouveau [DATE] [PERSON_NAME] Entretien suivant contrat Début Ajouter un interve…" at bounding box center [337, 208] width 232 height 230
click at [19, 102] on link "Maintenance" at bounding box center [25, 112] width 44 height 32
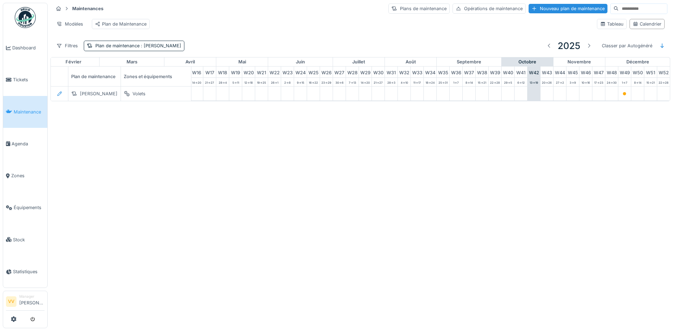
scroll to position [0, 230]
click at [546, 49] on div at bounding box center [549, 45] width 6 height 7
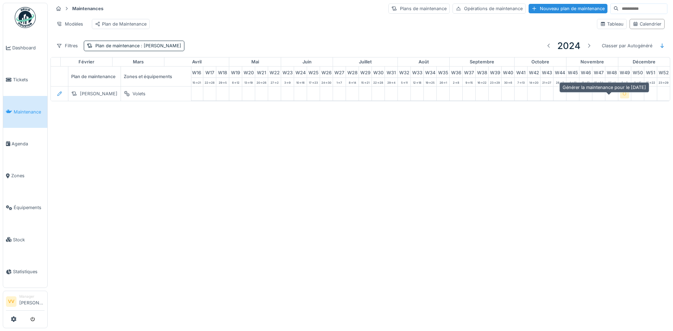
click at [620, 95] on div at bounding box center [624, 93] width 9 height 9
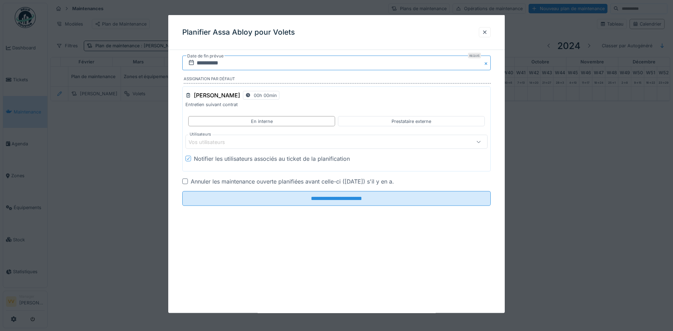
click at [264, 64] on input "**********" at bounding box center [336, 63] width 308 height 15
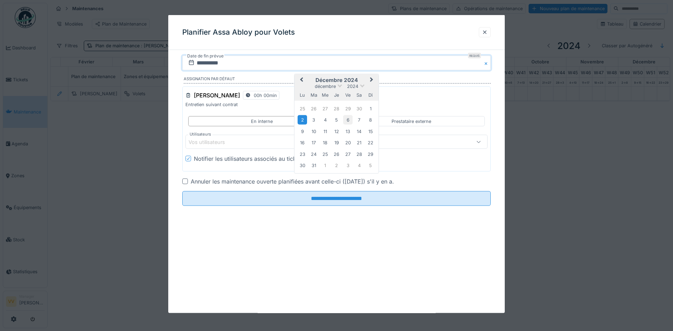
click at [347, 122] on div "6" at bounding box center [347, 119] width 9 height 9
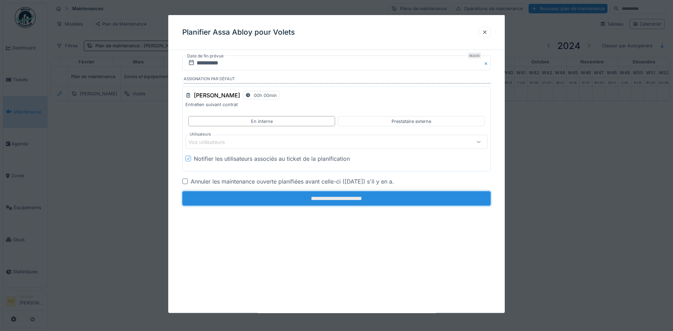
click at [328, 199] on input "**********" at bounding box center [336, 198] width 308 height 15
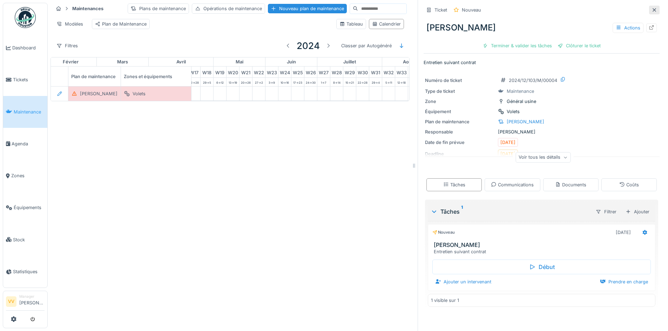
click at [651, 10] on icon at bounding box center [654, 10] width 6 height 5
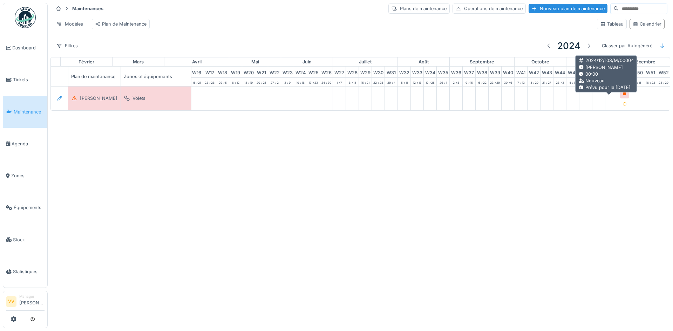
click at [623, 96] on icon at bounding box center [625, 94] width 4 height 4
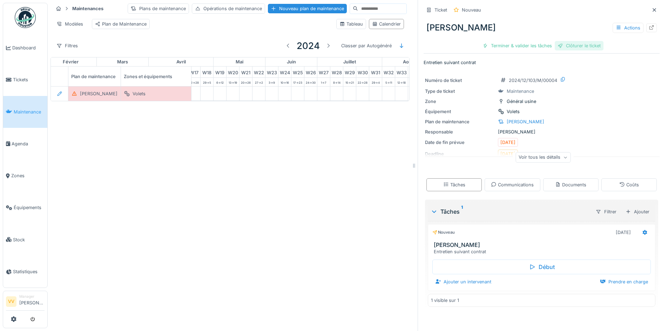
click at [591, 49] on div "Clôturer le ticket" at bounding box center [578, 45] width 49 height 9
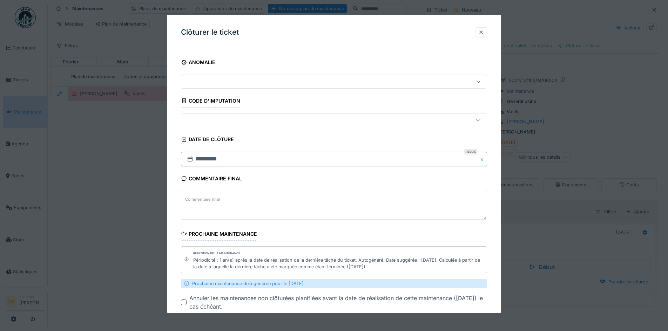
click at [269, 159] on input "**********" at bounding box center [334, 159] width 306 height 15
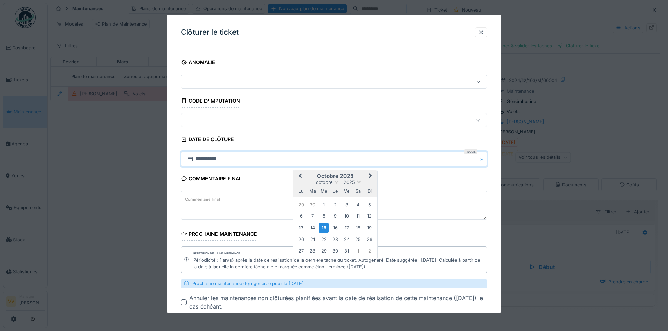
click at [300, 176] on span "Previous Month" at bounding box center [300, 176] width 0 height 8
click at [360, 184] on div "septembre 2025" at bounding box center [335, 182] width 84 height 6
click at [359, 182] on div "septembre 2025" at bounding box center [335, 182] width 84 height 6
click at [298, 175] on button "Previous Month" at bounding box center [299, 176] width 11 height 11
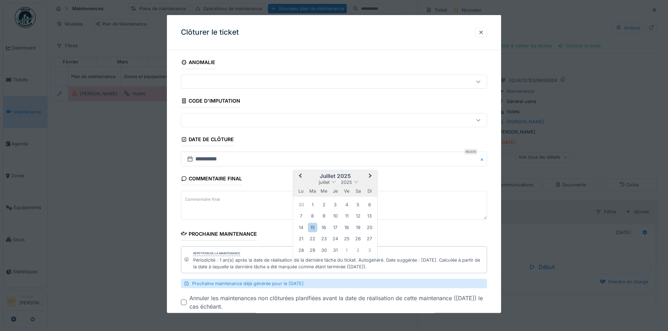
click at [298, 175] on button "Previous Month" at bounding box center [299, 176] width 11 height 11
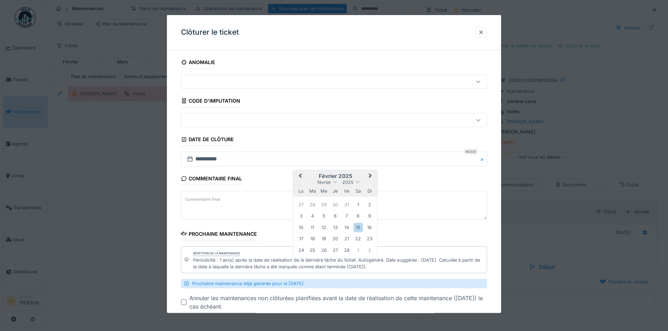
click at [298, 175] on button "Previous Month" at bounding box center [299, 176] width 11 height 11
click at [345, 216] on div "6" at bounding box center [346, 215] width 9 height 9
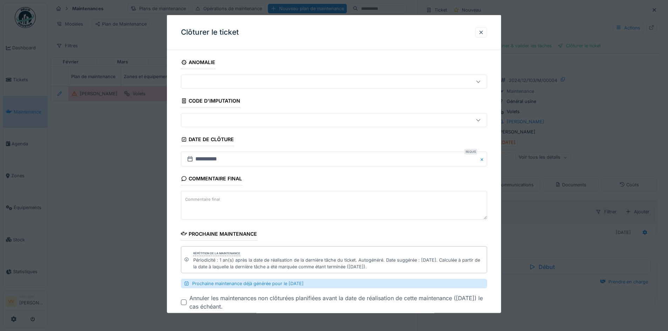
click at [315, 172] on div "Commentaire final Commentaire final" at bounding box center [334, 196] width 306 height 49
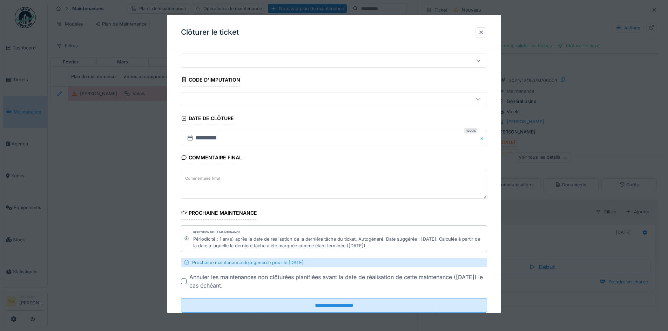
scroll to position [40, 0]
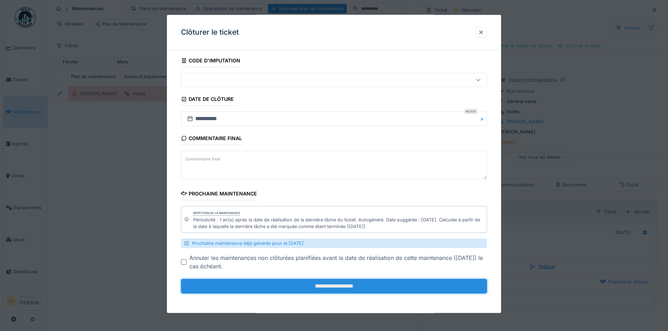
click at [306, 288] on input "**********" at bounding box center [334, 286] width 306 height 15
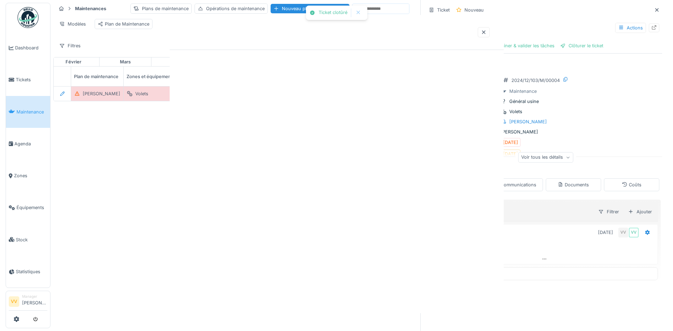
scroll to position [0, 0]
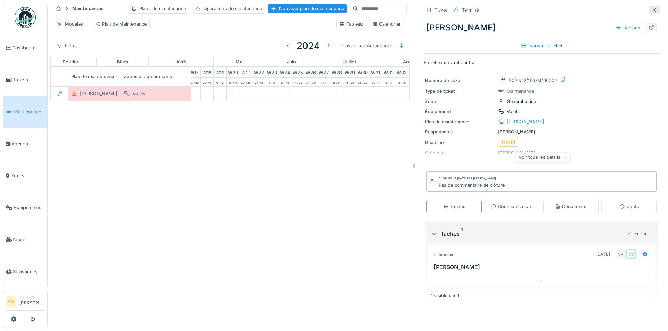
click at [651, 9] on icon at bounding box center [654, 10] width 6 height 5
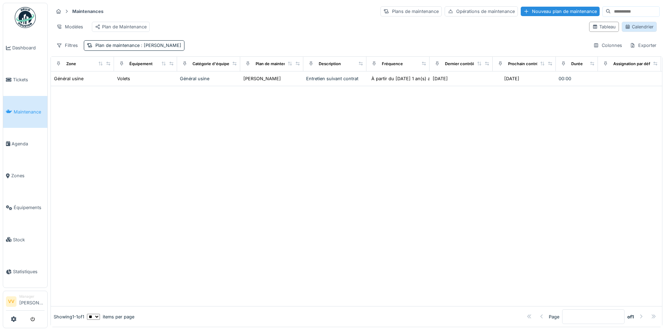
click at [638, 30] on div "Calendrier" at bounding box center [638, 26] width 29 height 7
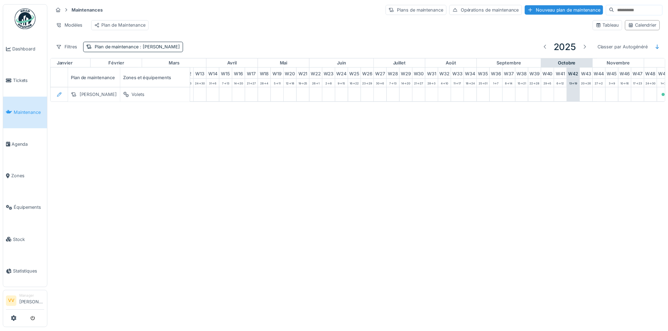
scroll to position [0, 230]
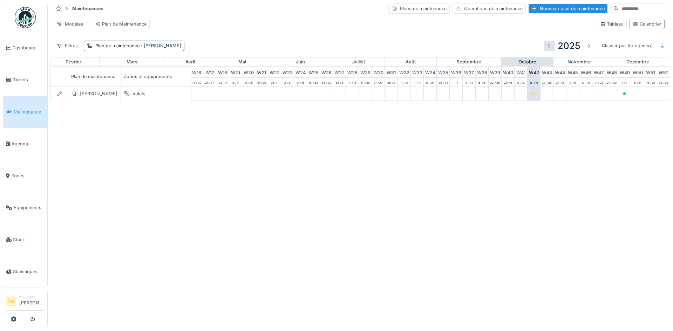
click at [546, 49] on div at bounding box center [549, 45] width 6 height 7
click at [586, 49] on div at bounding box center [589, 45] width 6 height 7
click at [273, 239] on div "Annuler Maintenances Plans de maintenance Opérations de maintenance Nouveau pla…" at bounding box center [336, 165] width 673 height 331
click at [144, 48] on span ": Assa Abloy" at bounding box center [160, 45] width 42 height 5
click at [180, 71] on div "Supprimer" at bounding box center [174, 69] width 36 height 9
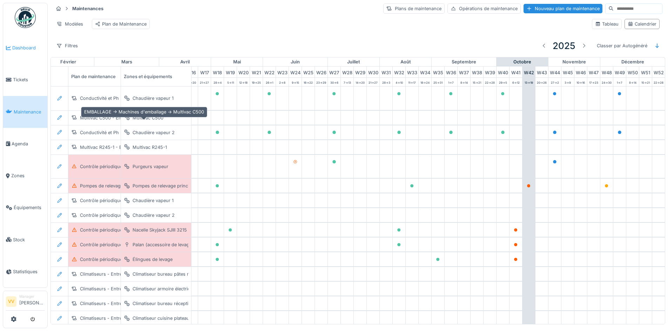
scroll to position [0, 0]
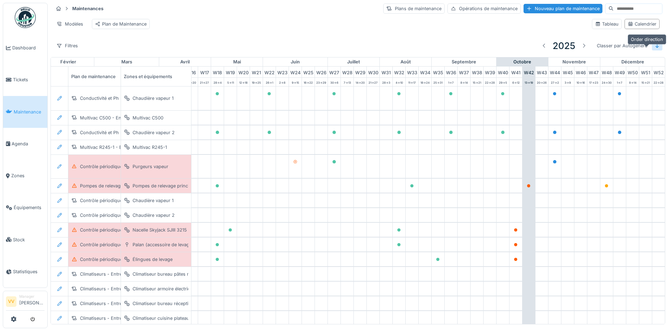
click at [654, 48] on icon at bounding box center [657, 45] width 6 height 5
click at [616, 51] on div "Classer par Autogénéré" at bounding box center [621, 46] width 57 height 10
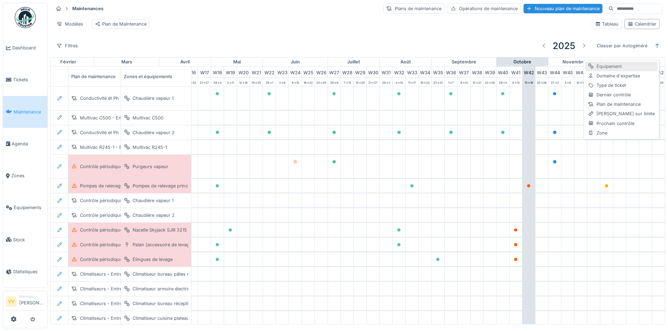
click at [610, 64] on div "Équipement" at bounding box center [621, 66] width 72 height 9
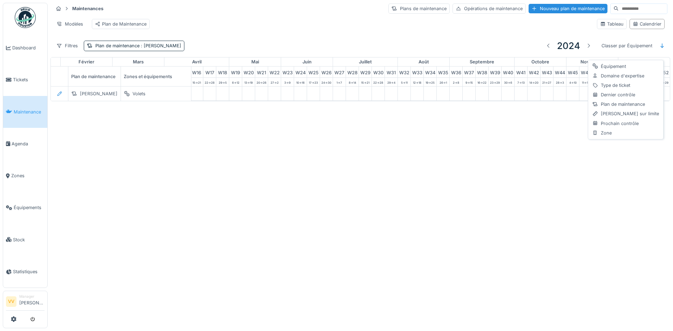
click at [555, 228] on div "Annuler Maintenances Plans de maintenance Opérations de maintenance Nouveau pla…" at bounding box center [336, 165] width 673 height 331
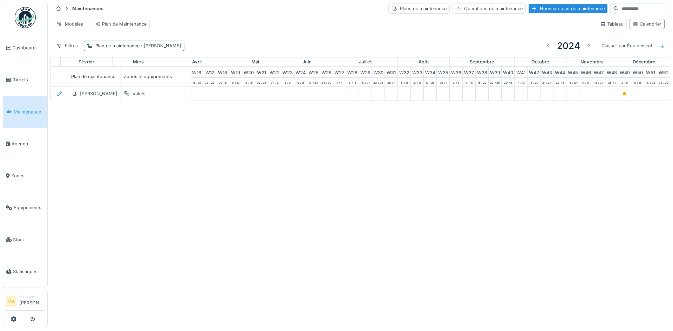
click at [118, 49] on div "Plan de maintenance : Assa Abloy" at bounding box center [138, 45] width 86 height 7
click at [162, 70] on div at bounding box center [161, 69] width 6 height 7
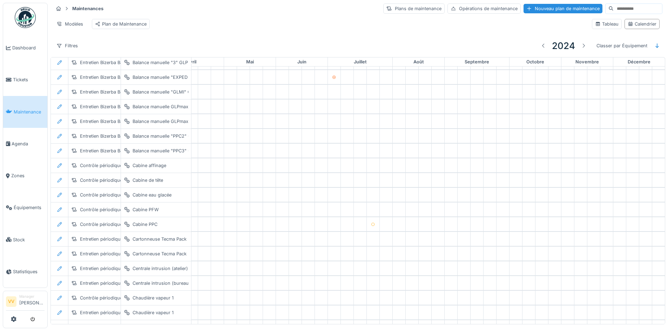
scroll to position [0, 230]
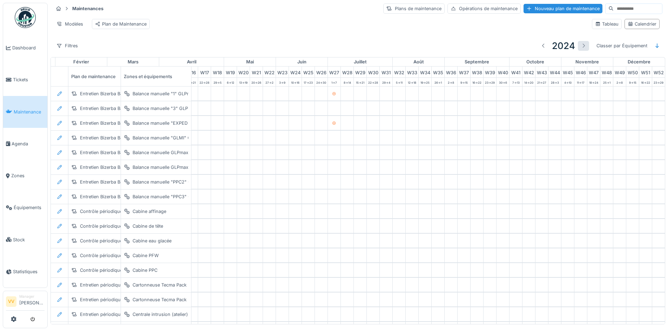
click at [580, 49] on div at bounding box center [583, 45] width 6 height 7
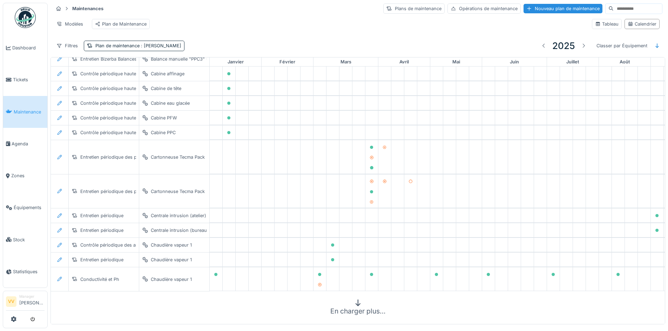
scroll to position [154, 0]
click at [354, 299] on icon at bounding box center [358, 302] width 8 height 7
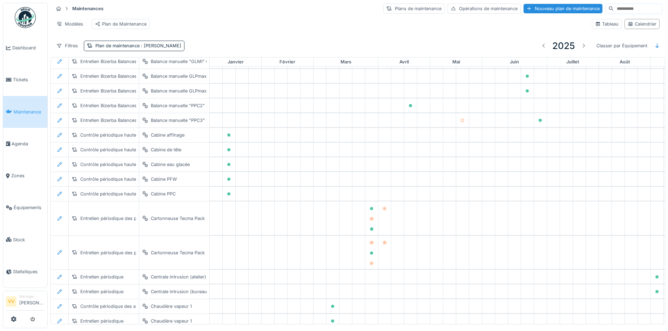
scroll to position [0, 0]
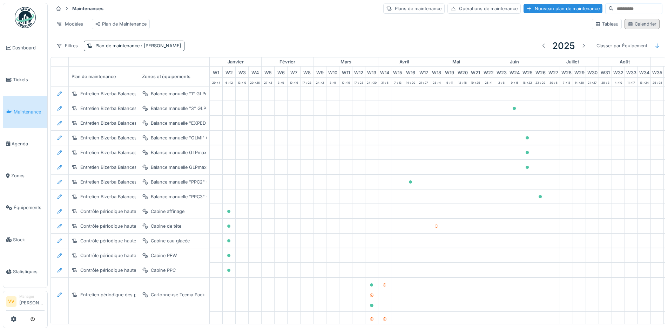
click at [637, 27] on div "Calendrier" at bounding box center [641, 24] width 29 height 7
click at [164, 49] on div "Plan de maintenance : Assa Abloy" at bounding box center [138, 45] width 86 height 7
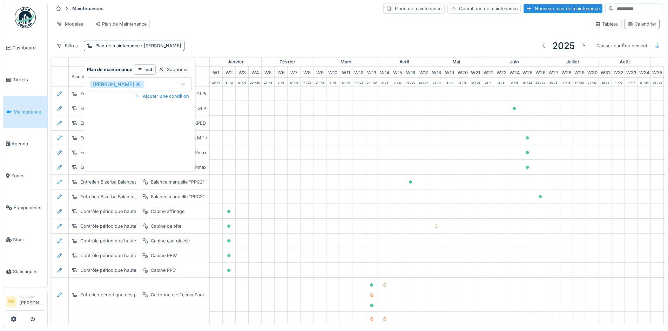
click at [135, 86] on icon at bounding box center [138, 84] width 6 height 5
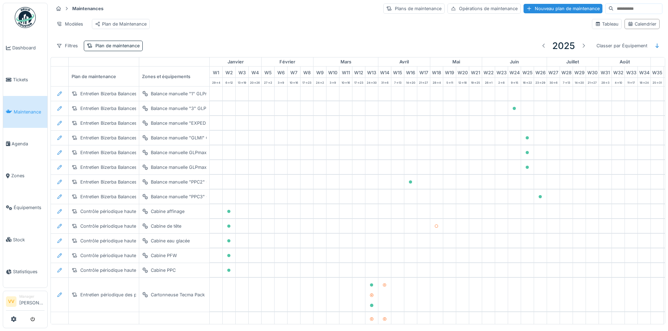
click at [286, 32] on div "Modèles Plan de Maintenance" at bounding box center [319, 24] width 533 height 16
click at [16, 109] on span "Maintenance" at bounding box center [29, 112] width 31 height 7
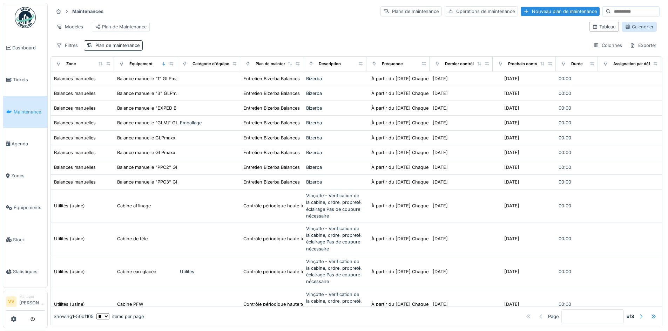
click at [624, 30] on div "Calendrier" at bounding box center [638, 26] width 29 height 7
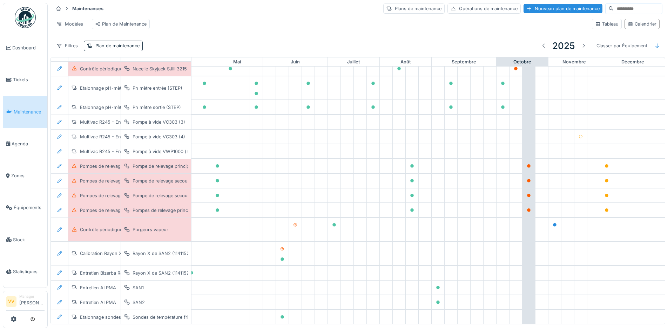
scroll to position [1050, 230]
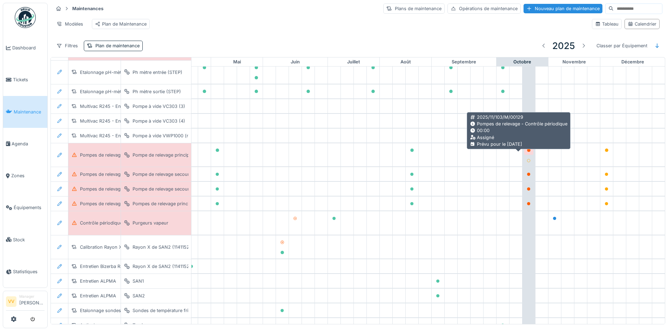
click at [526, 152] on icon at bounding box center [528, 151] width 4 height 4
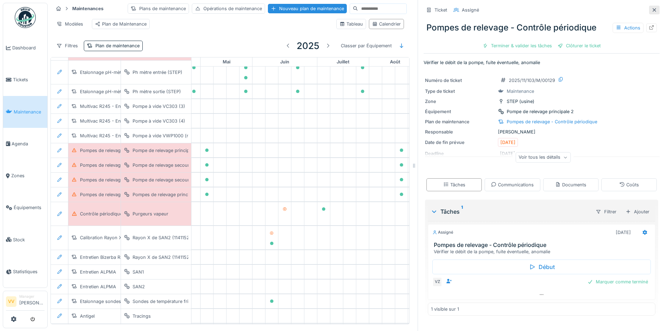
click at [651, 8] on icon at bounding box center [654, 10] width 6 height 5
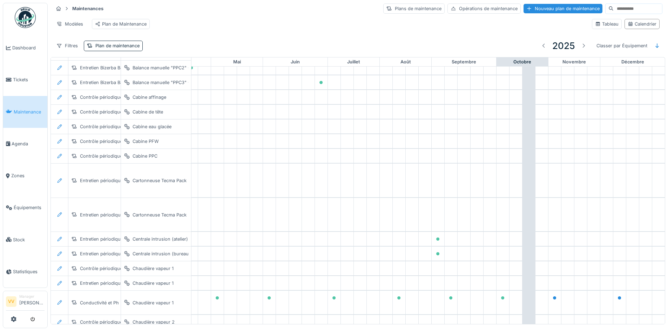
scroll to position [0, 230]
